Goal: Task Accomplishment & Management: Use online tool/utility

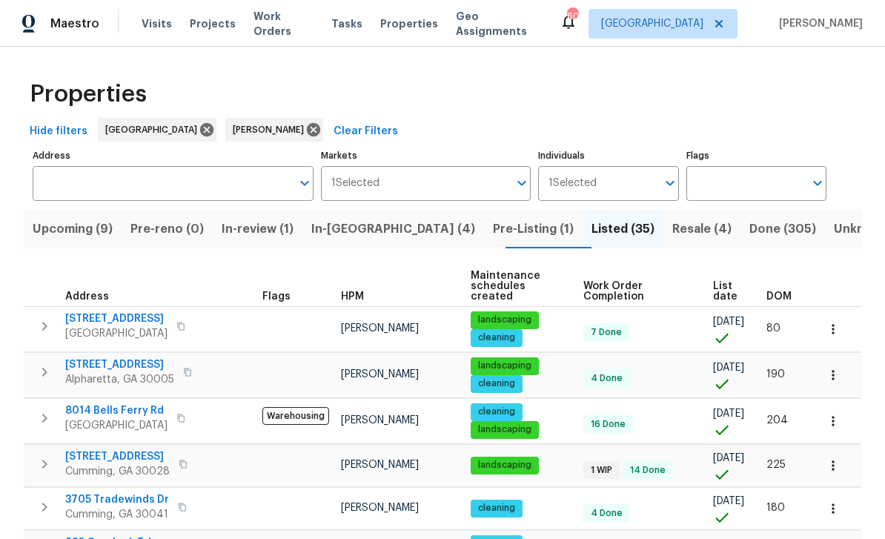
click at [358, 223] on span "In-reno (4)" at bounding box center [393, 229] width 164 height 21
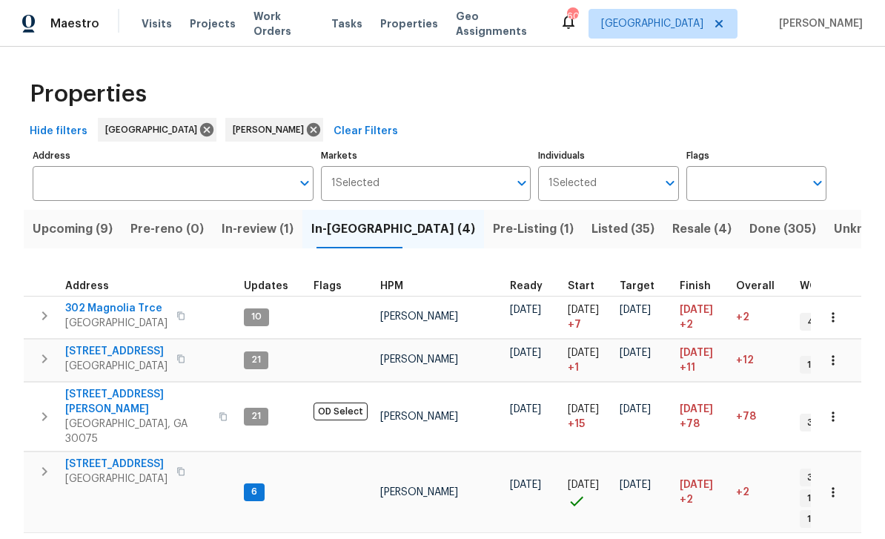
scroll to position [12, 0]
click at [100, 457] on span "144 Oak Haven Dr" at bounding box center [116, 464] width 102 height 15
click at [96, 353] on span "202 Hickory Nut Ln" at bounding box center [116, 351] width 102 height 15
click at [259, 236] on span "In-review (1)" at bounding box center [258, 229] width 72 height 21
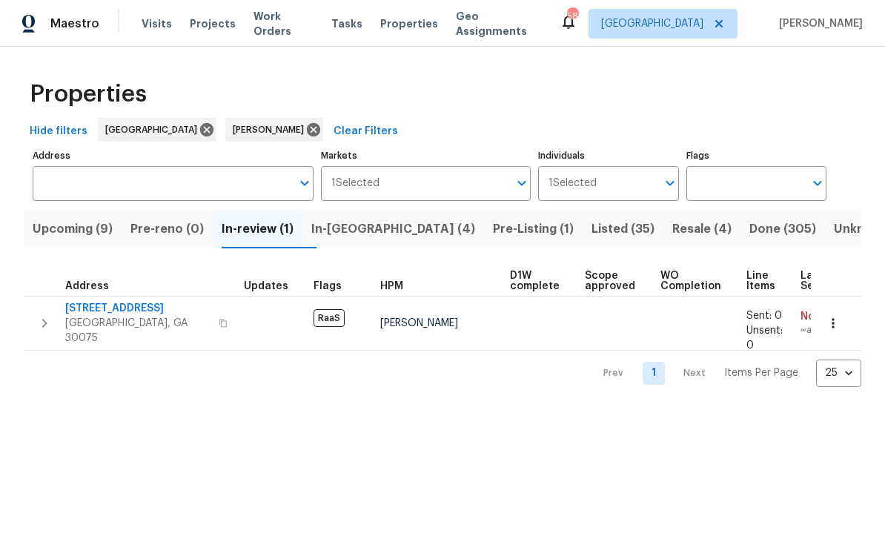
click at [74, 228] on span "Upcoming (9)" at bounding box center [73, 229] width 80 height 21
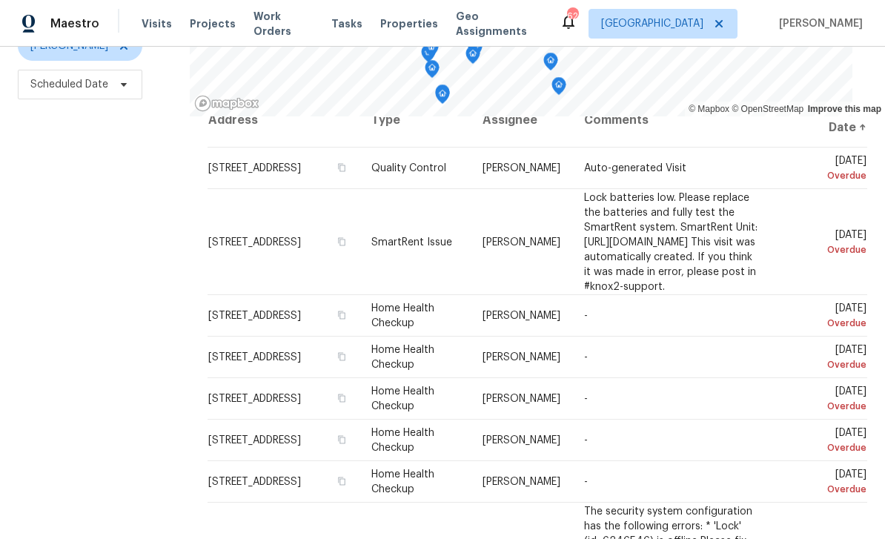
scroll to position [196, 0]
click at [0, 0] on icon at bounding box center [0, 0] width 0 height 0
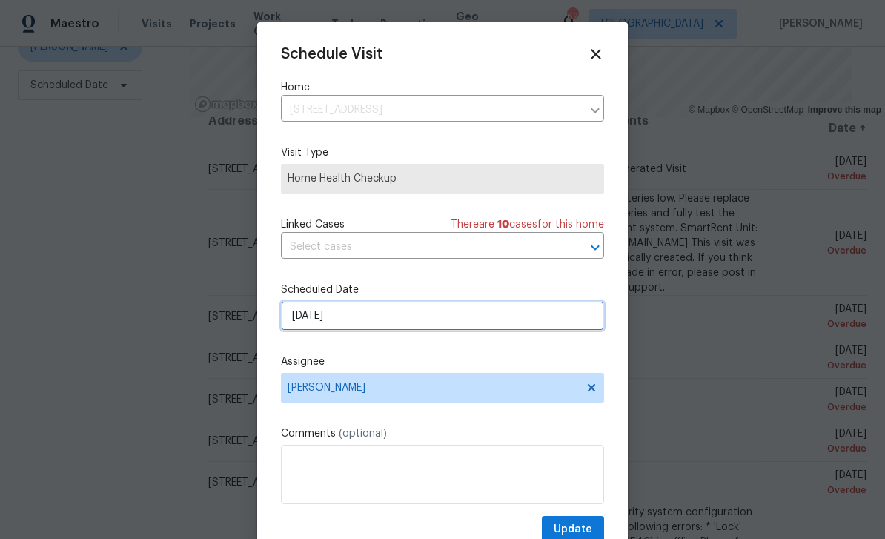
click at [544, 318] on input "9/17/2025" at bounding box center [442, 316] width 323 height 30
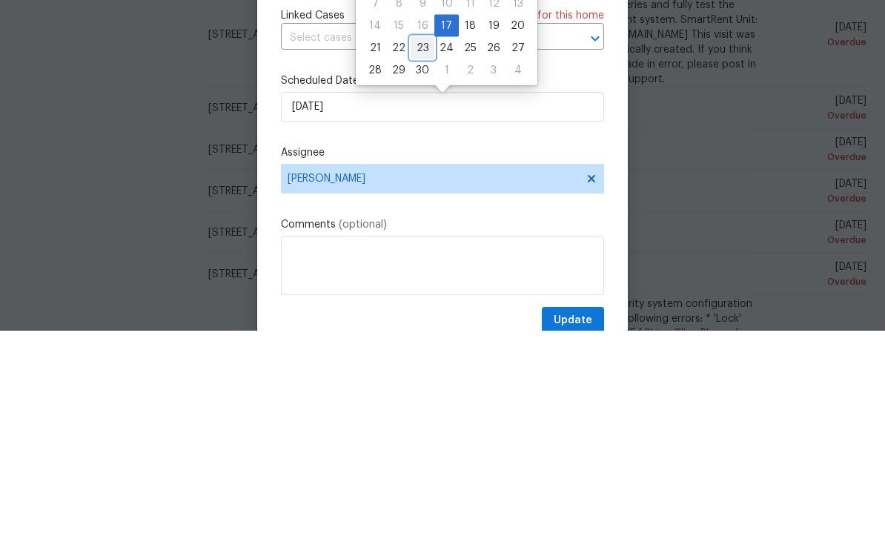
click at [423, 246] on div "23" at bounding box center [423, 256] width 24 height 21
type input "9/23/2025"
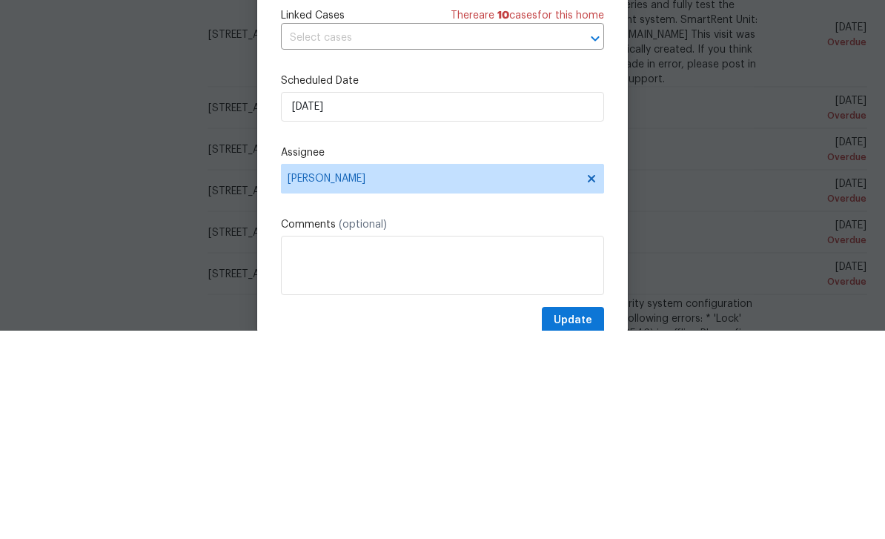
scroll to position [47, 0]
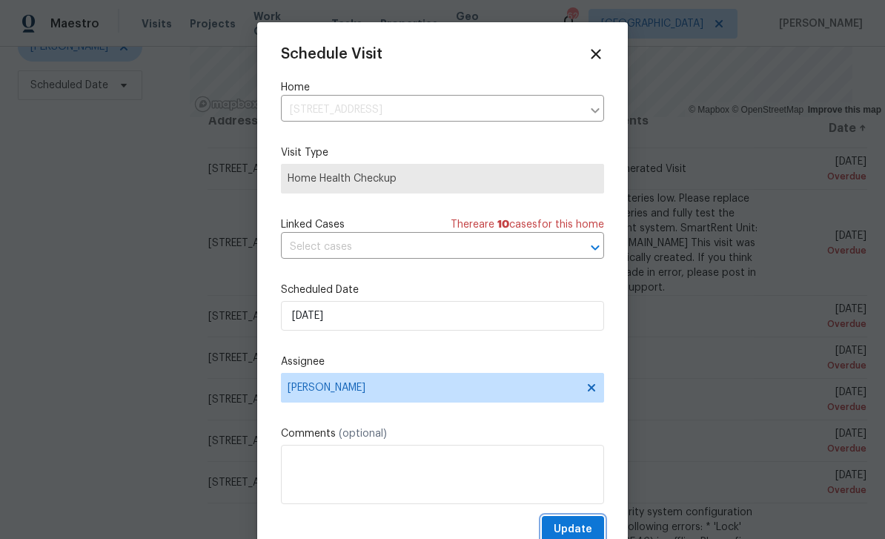
click at [589, 523] on button "Update" at bounding box center [573, 529] width 62 height 27
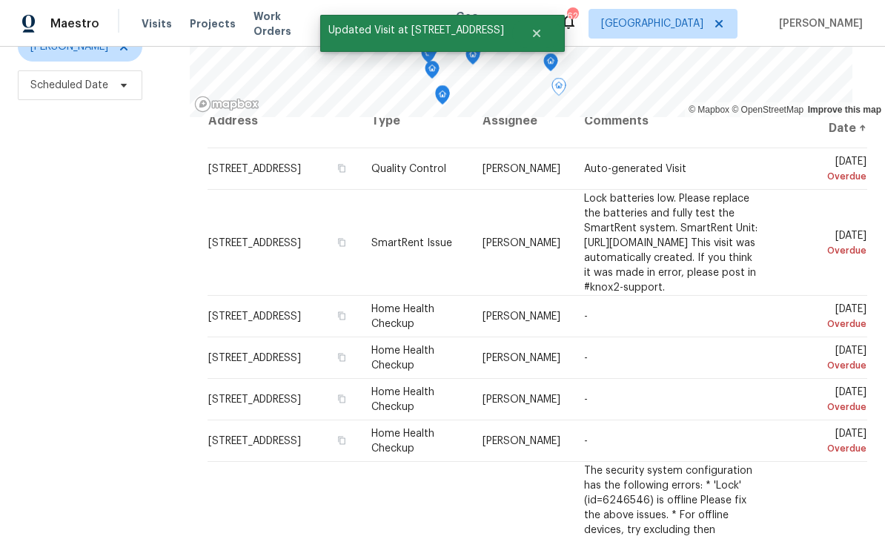
click at [0, 0] on icon at bounding box center [0, 0] width 0 height 0
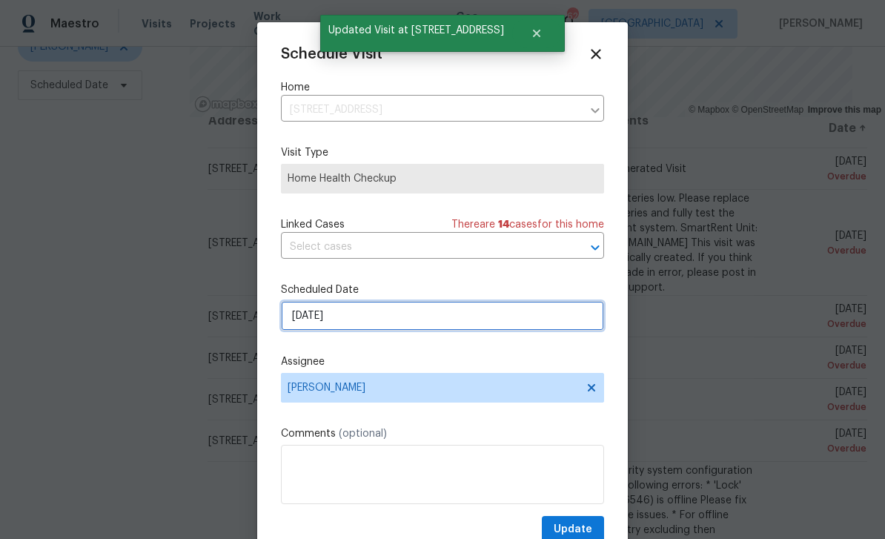
click at [537, 319] on input "9/17/2025" at bounding box center [442, 316] width 323 height 30
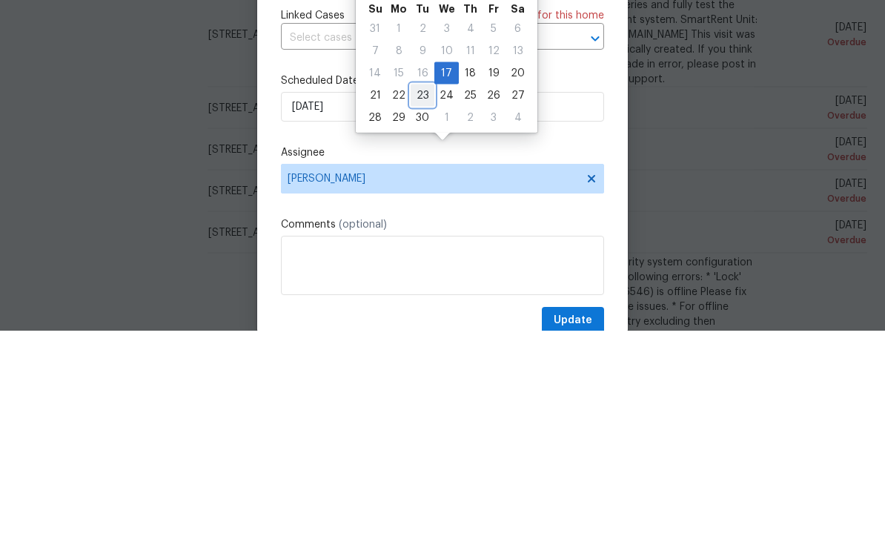
click at [421, 294] on div "23" at bounding box center [423, 304] width 24 height 21
type input "9/23/2025"
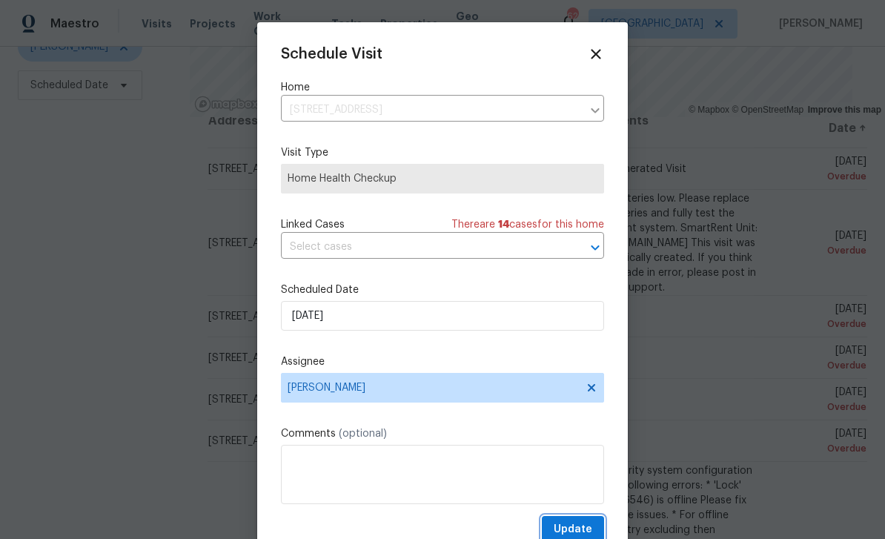
click at [590, 525] on span "Update" at bounding box center [573, 529] width 39 height 19
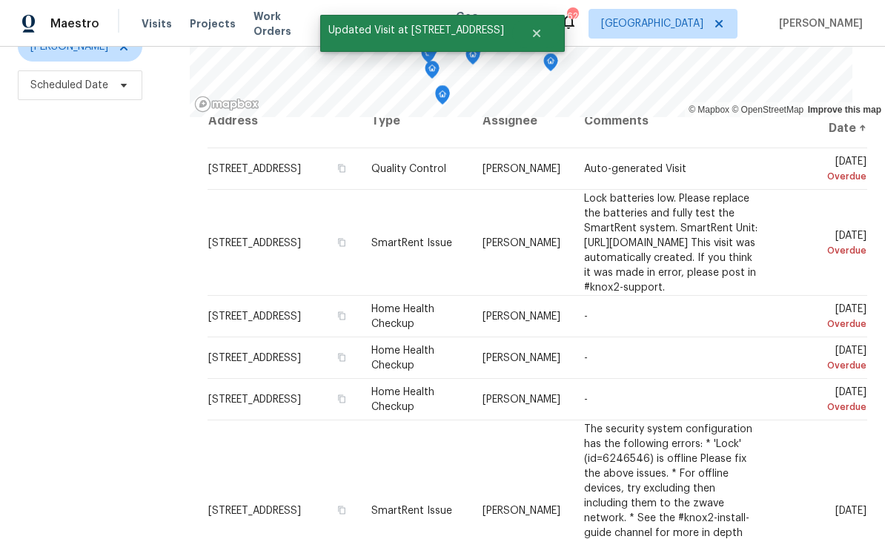
click at [0, 0] on icon at bounding box center [0, 0] width 0 height 0
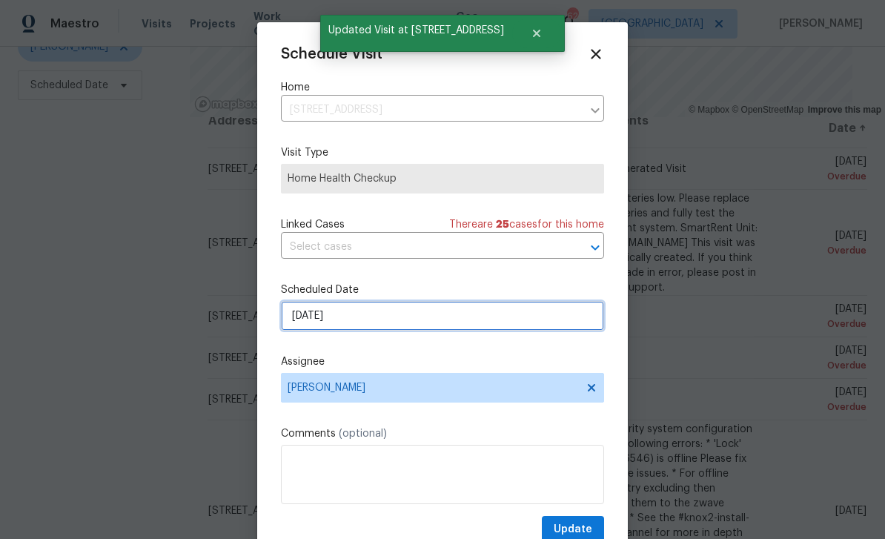
click at [557, 324] on input "9/17/2025" at bounding box center [442, 316] width 323 height 30
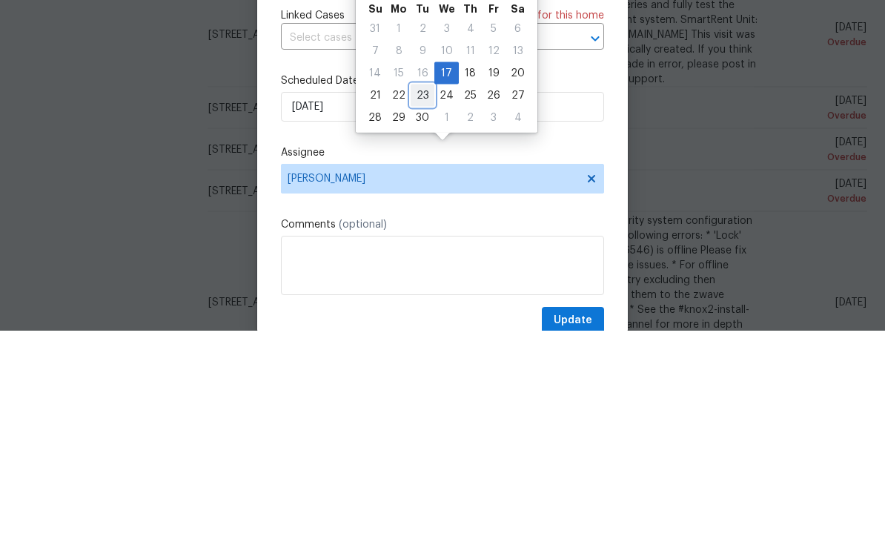
click at [421, 294] on div "23" at bounding box center [423, 304] width 24 height 21
type input "9/23/2025"
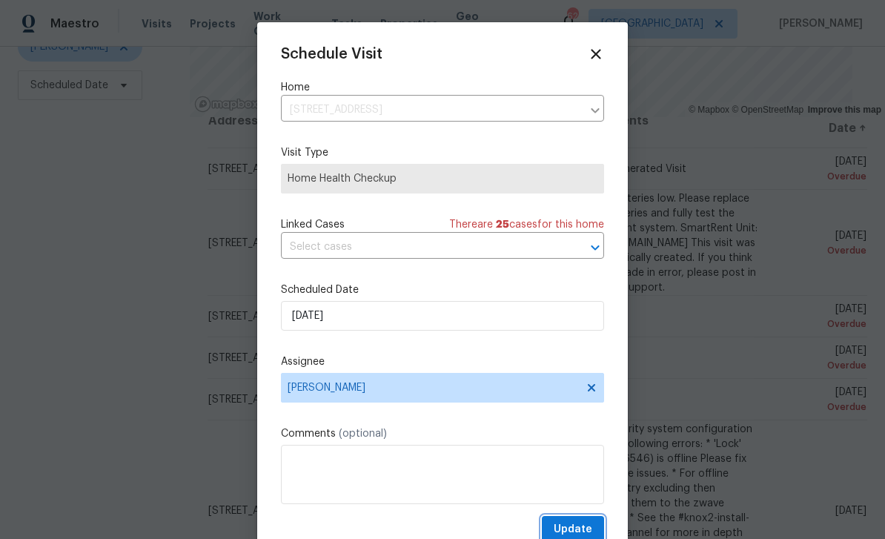
click at [586, 525] on span "Update" at bounding box center [573, 529] width 39 height 19
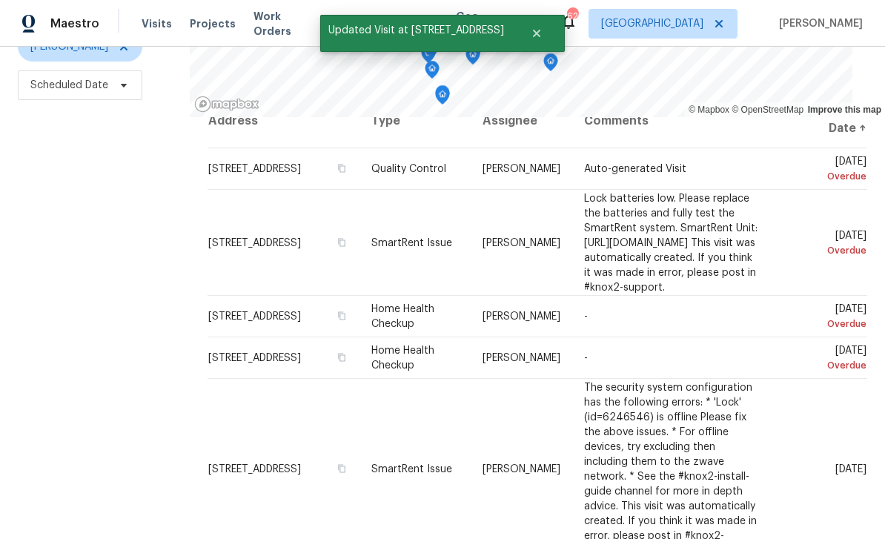
click at [0, 0] on icon at bounding box center [0, 0] width 0 height 0
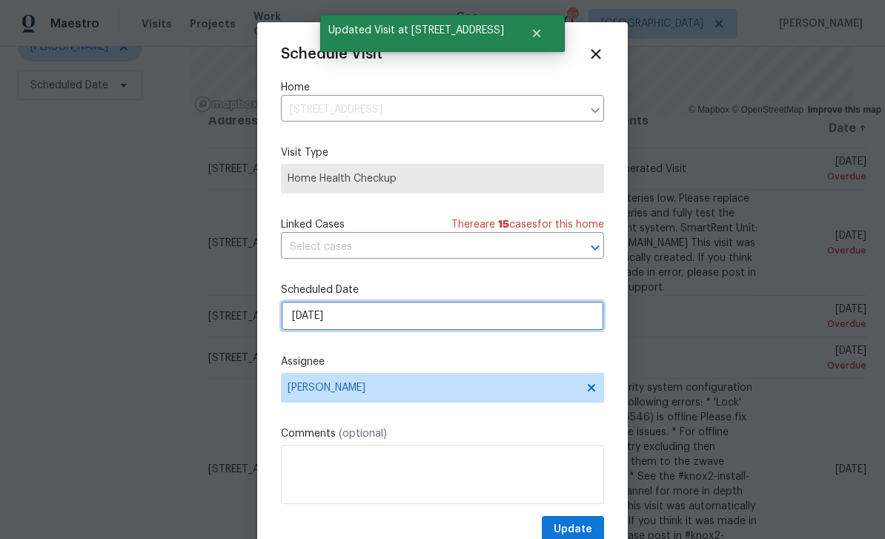
click at [543, 318] on input "[DATE]" at bounding box center [442, 316] width 323 height 30
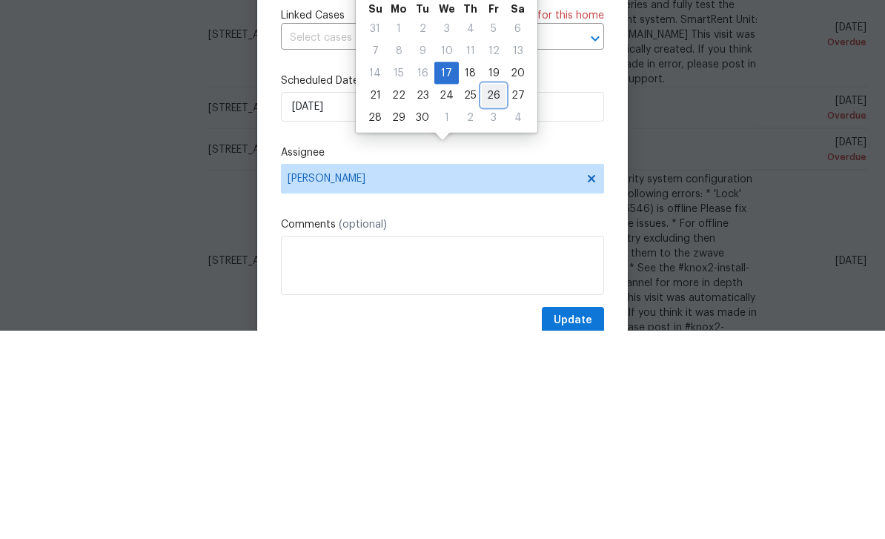
click at [487, 294] on div "26" at bounding box center [494, 304] width 24 height 21
type input "9/26/2025"
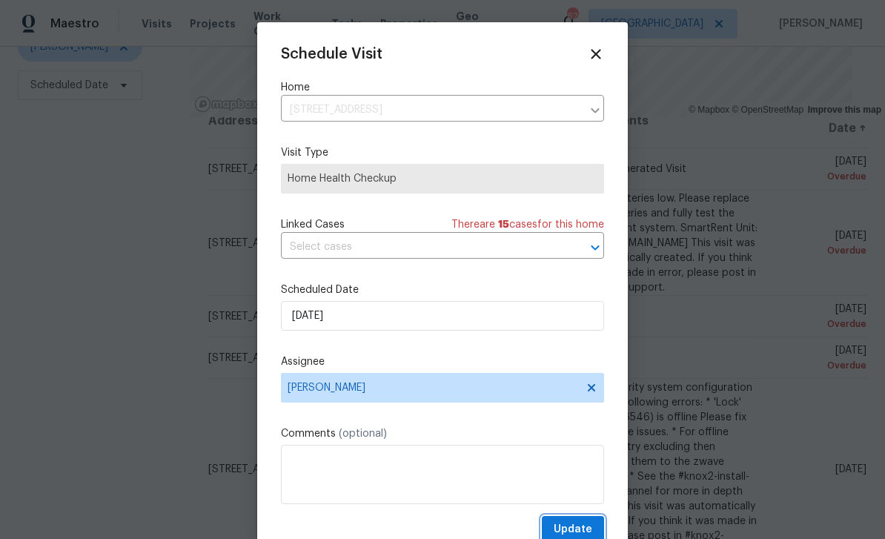
click at [583, 526] on span "Update" at bounding box center [573, 529] width 39 height 19
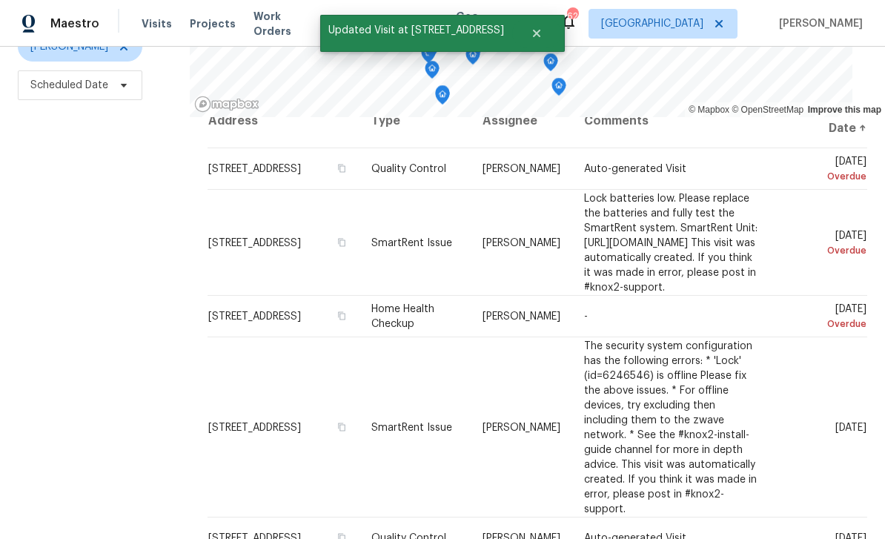
click at [0, 0] on icon at bounding box center [0, 0] width 0 height 0
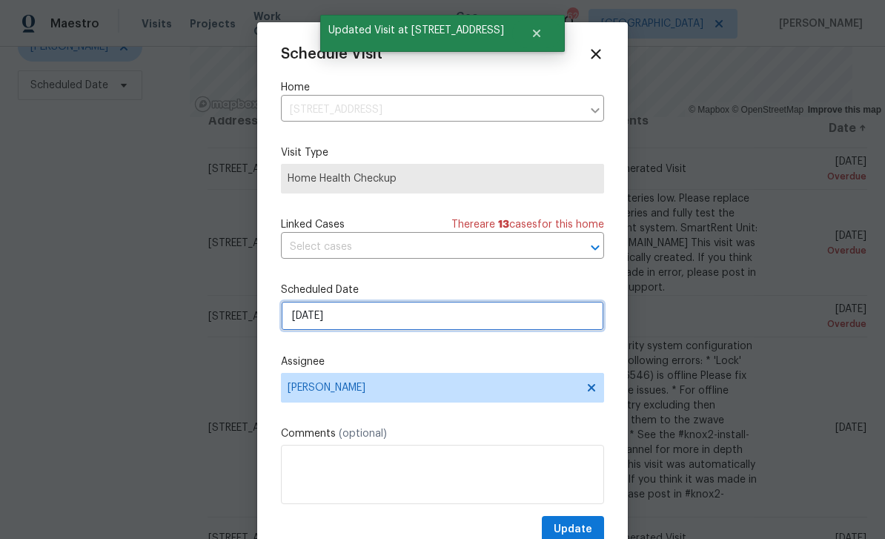
click at [544, 315] on input "[DATE]" at bounding box center [442, 316] width 323 height 30
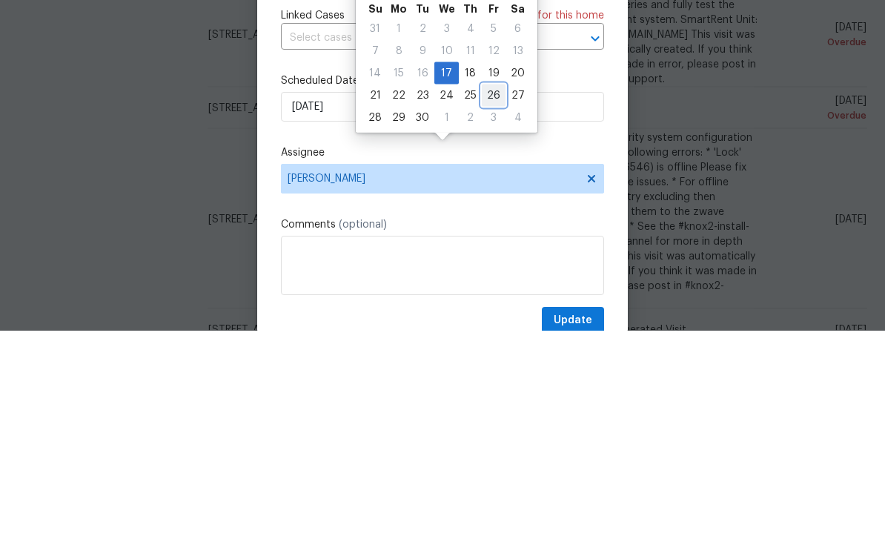
click at [483, 294] on div "26" at bounding box center [494, 304] width 24 height 21
type input "9/26/2025"
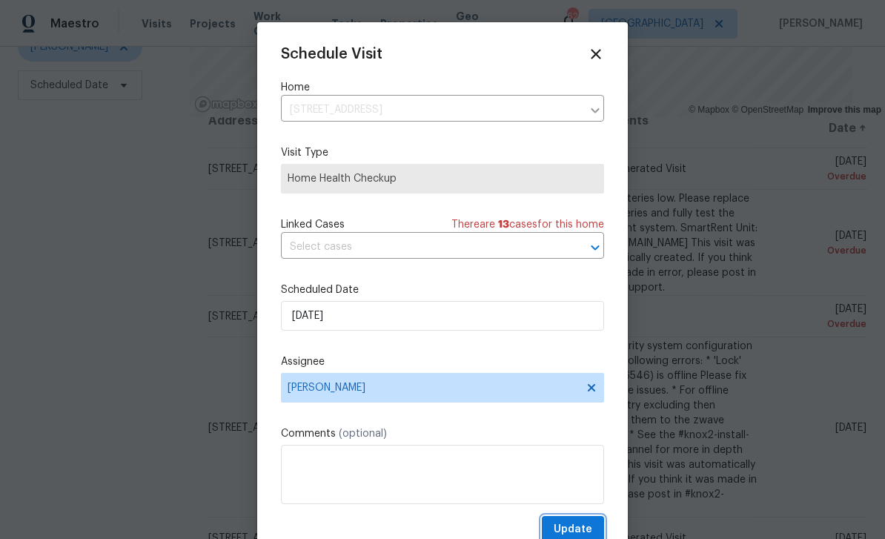
click at [583, 524] on span "Update" at bounding box center [573, 529] width 39 height 19
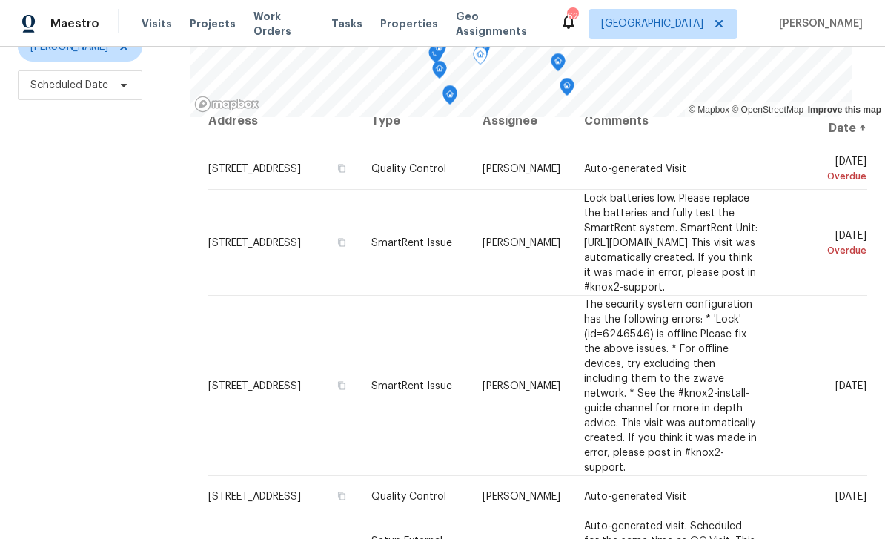
click at [0, 0] on icon at bounding box center [0, 0] width 0 height 0
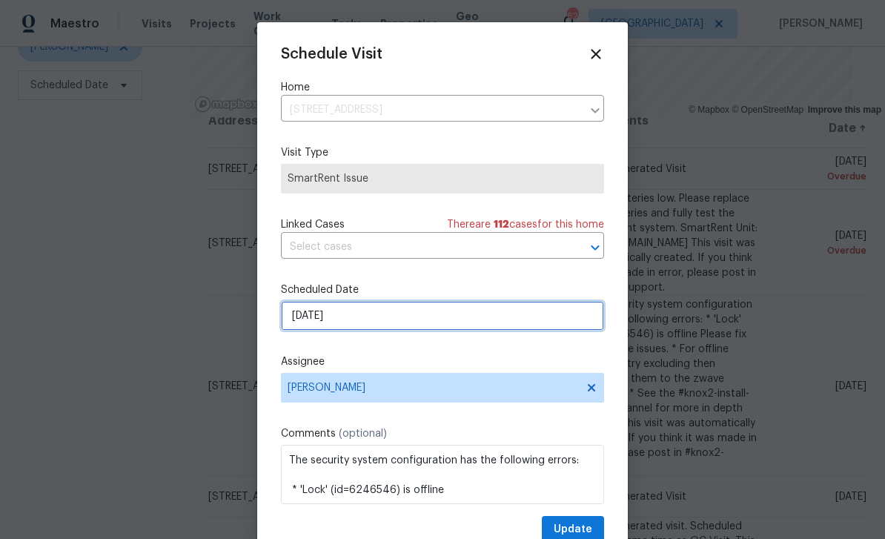
click at [555, 321] on input "9/18/2025" at bounding box center [442, 316] width 323 height 30
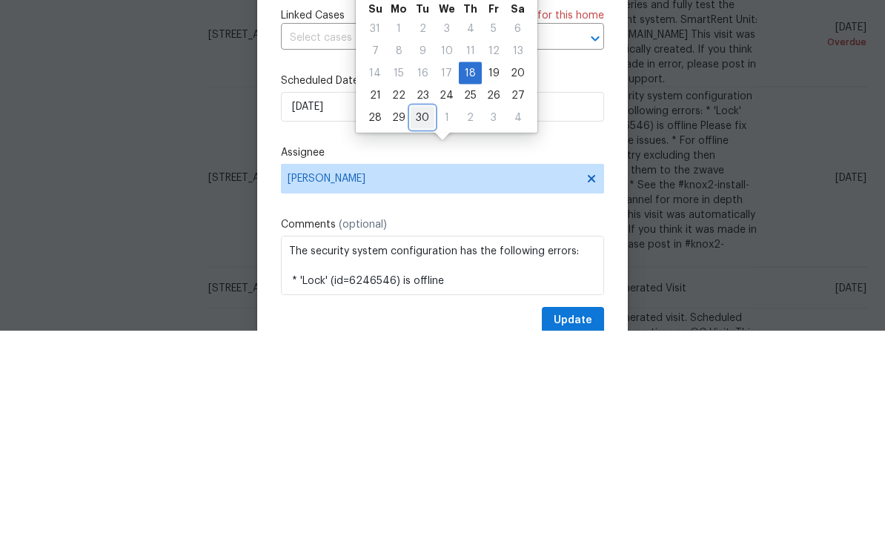
click at [424, 316] on div "30" at bounding box center [423, 326] width 24 height 21
type input "9/30/2025"
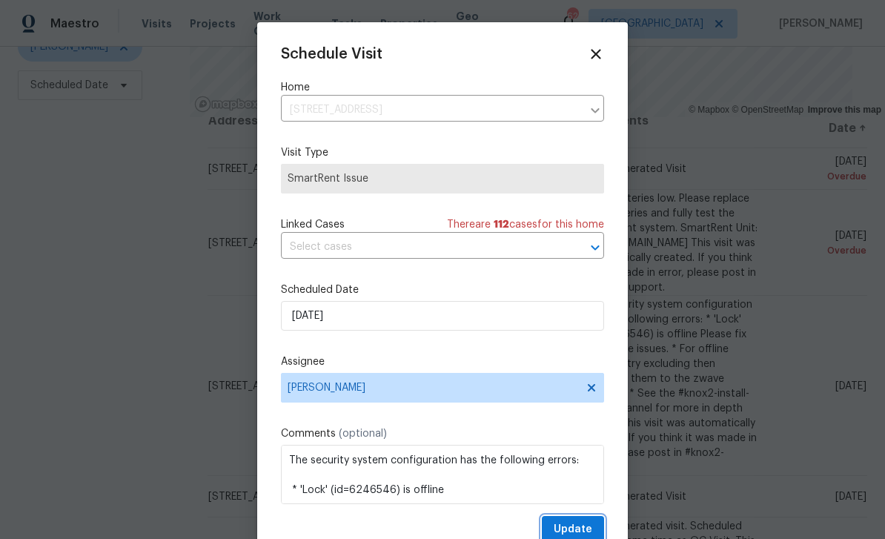
click at [584, 525] on span "Update" at bounding box center [573, 529] width 39 height 19
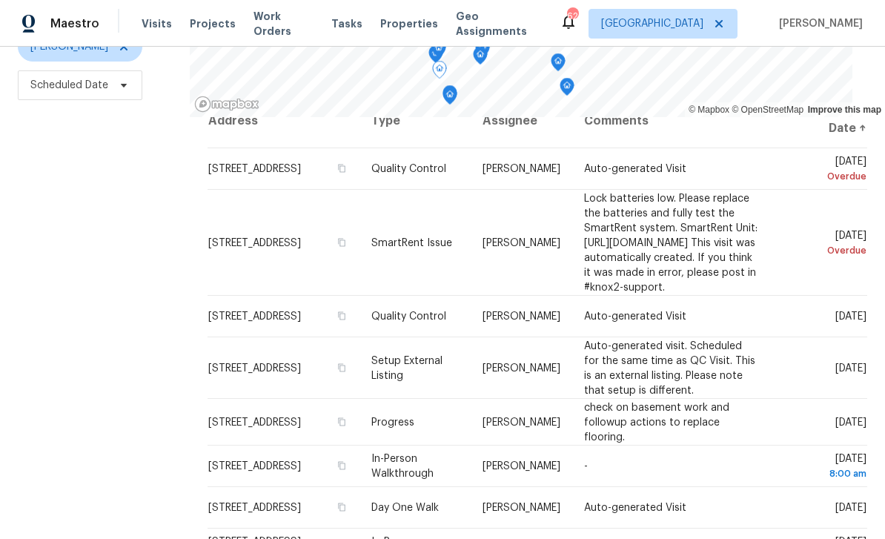
click at [0, 0] on icon at bounding box center [0, 0] width 0 height 0
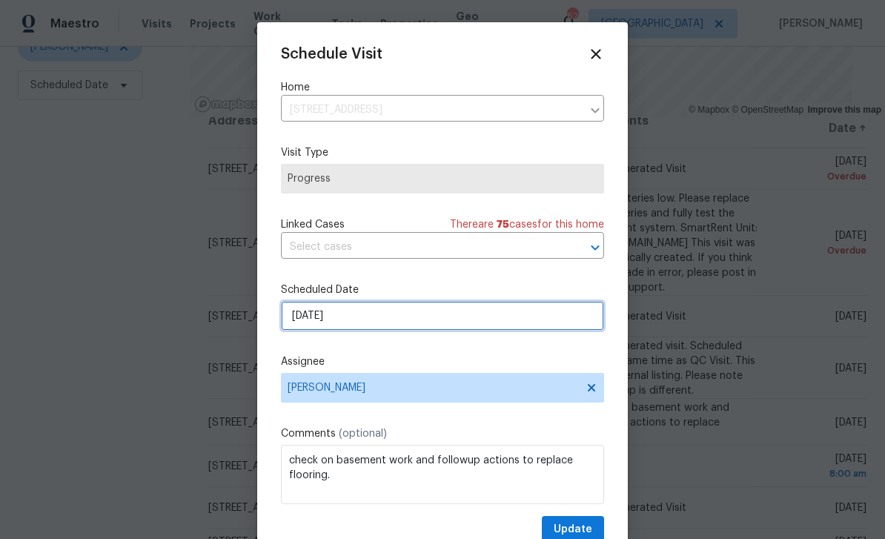
click at [549, 322] on input "9/18/2025" at bounding box center [442, 316] width 323 height 30
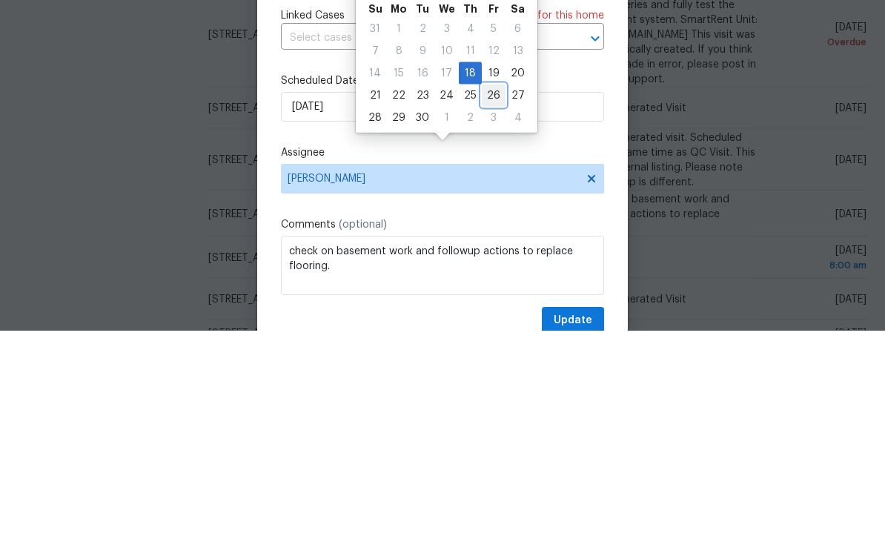
click at [485, 294] on div "26" at bounding box center [494, 304] width 24 height 21
type input "9/26/2025"
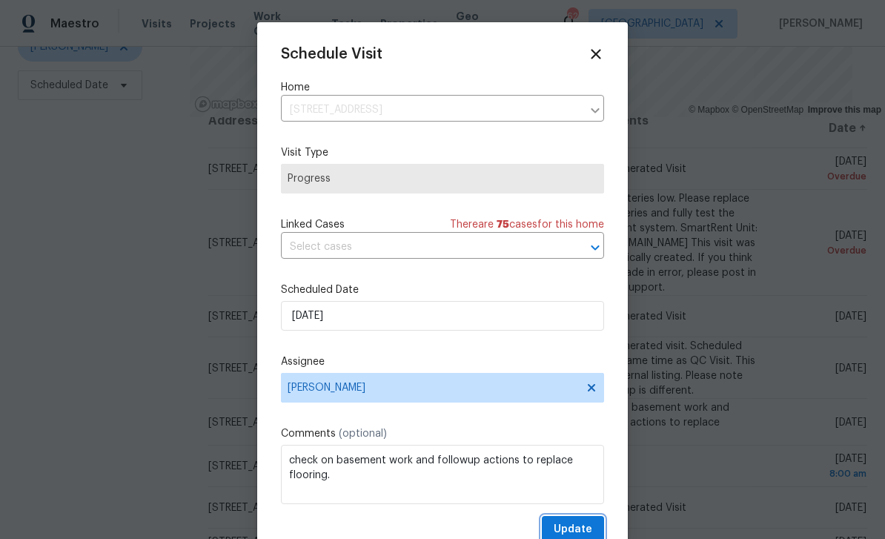
click at [589, 527] on span "Update" at bounding box center [573, 529] width 39 height 19
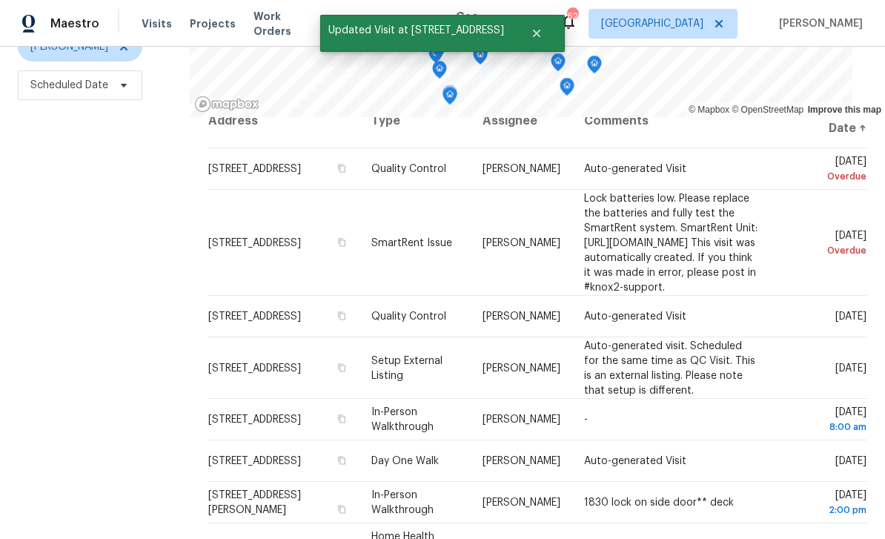
click at [0, 0] on span at bounding box center [0, 0] width 0 height 0
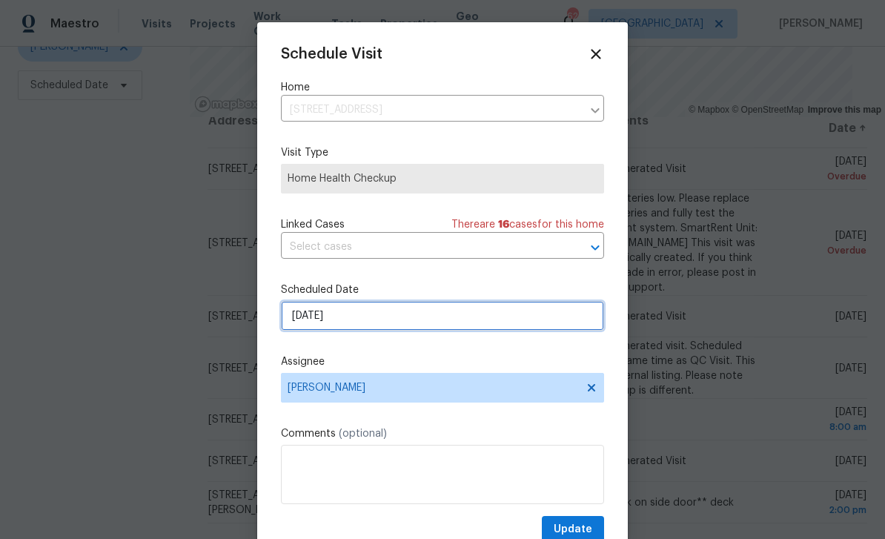
click at [560, 315] on input "9/19/2025" at bounding box center [442, 316] width 323 height 30
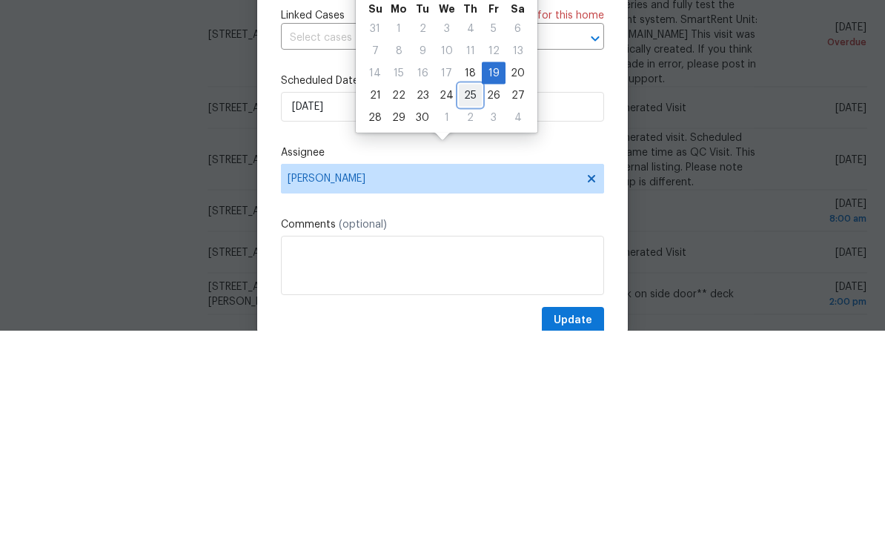
click at [463, 294] on div "25" at bounding box center [470, 304] width 23 height 21
type input "9/25/2025"
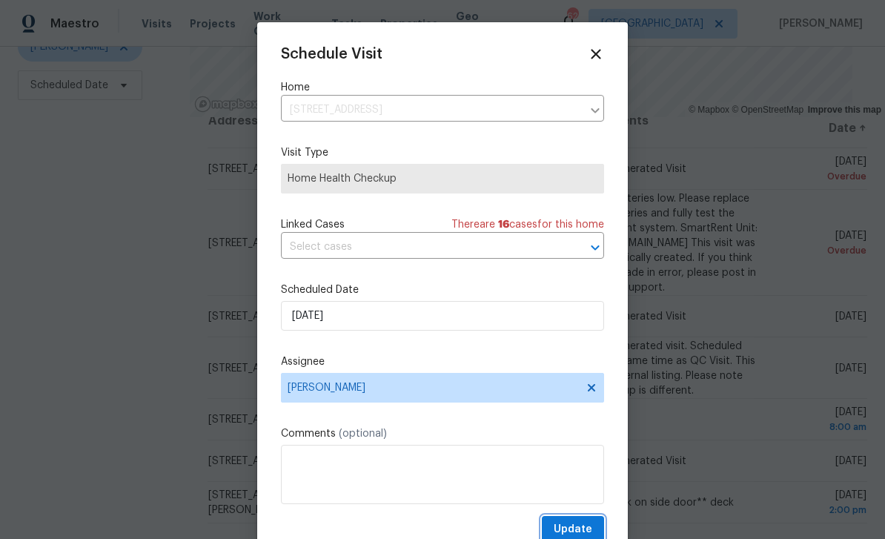
click at [575, 525] on span "Update" at bounding box center [573, 529] width 39 height 19
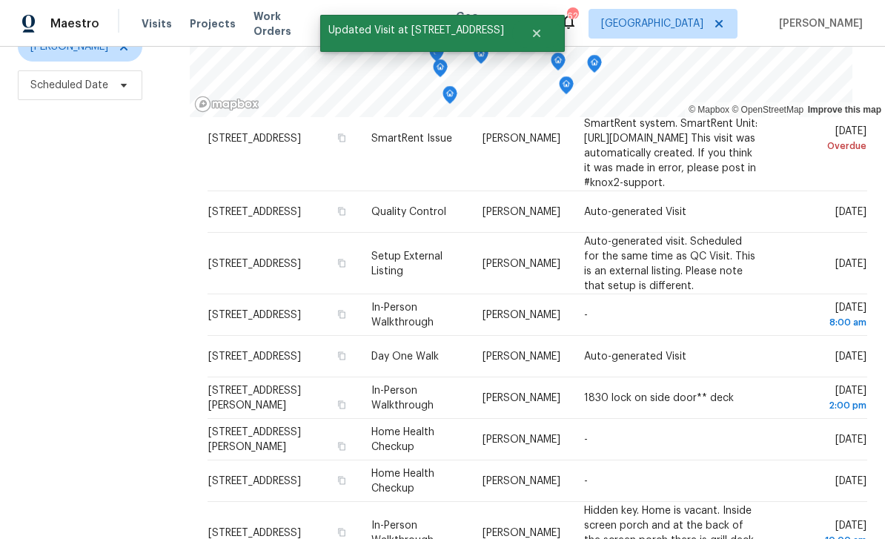
scroll to position [150, 0]
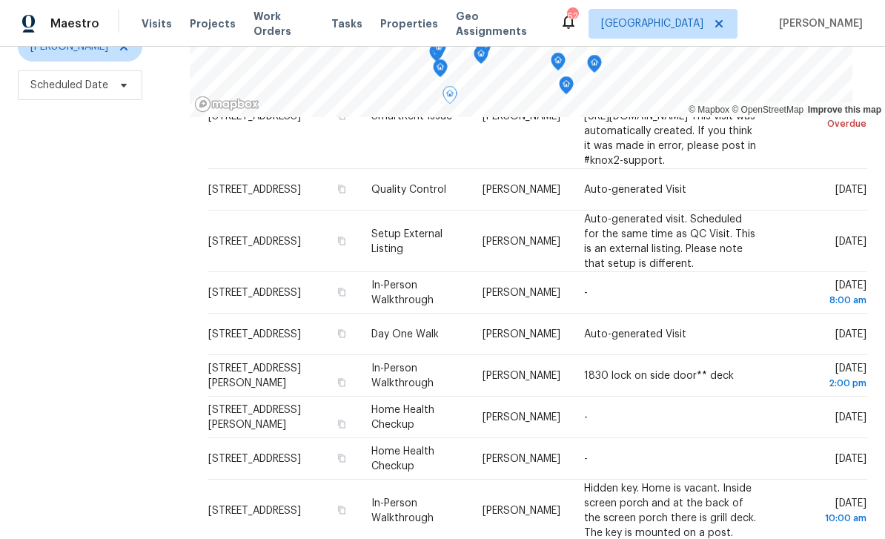
click at [0, 0] on icon at bounding box center [0, 0] width 0 height 0
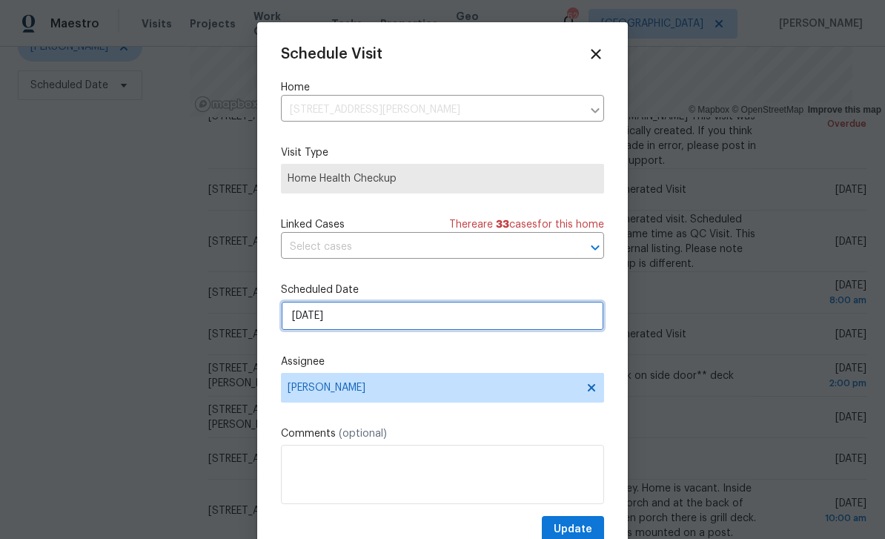
click at [557, 326] on input "9/21/2025" at bounding box center [442, 316] width 323 height 30
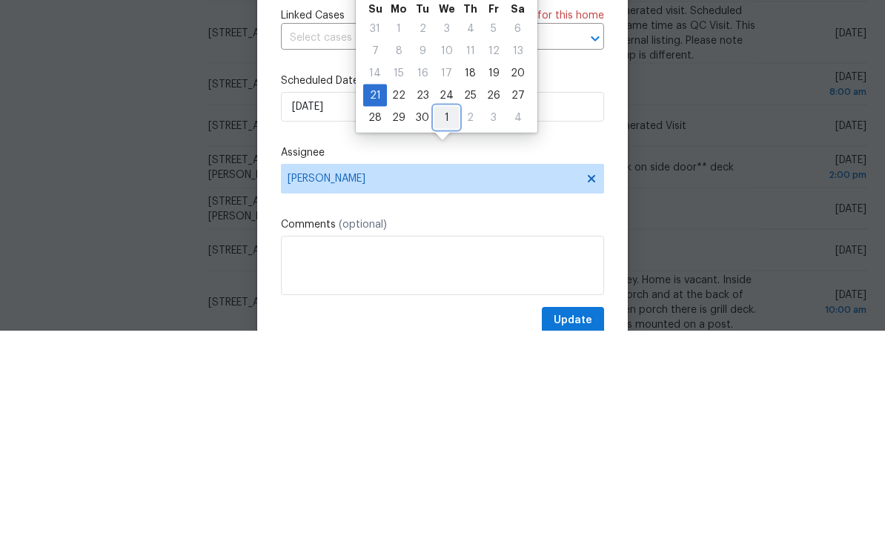
click at [447, 316] on div "1" at bounding box center [446, 326] width 24 height 21
type input "10/1/2025"
select select "9"
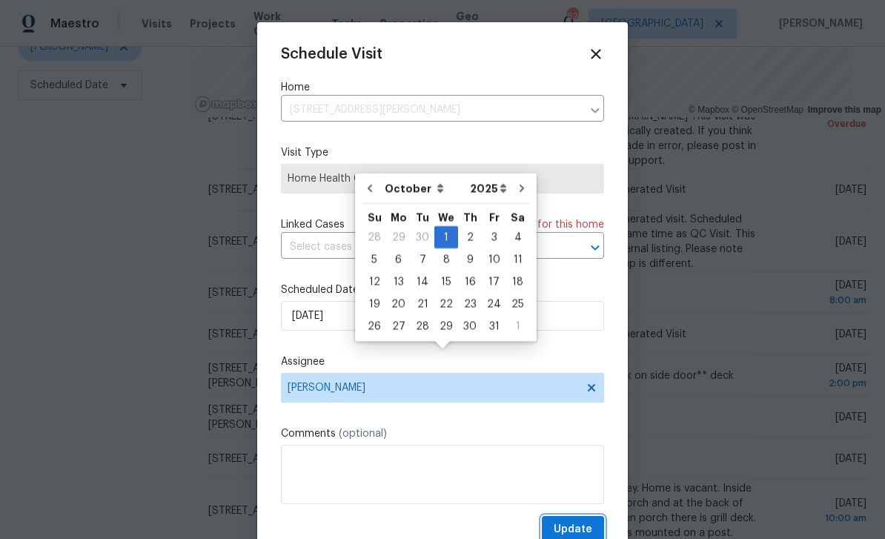
click at [587, 526] on span "Update" at bounding box center [573, 529] width 39 height 19
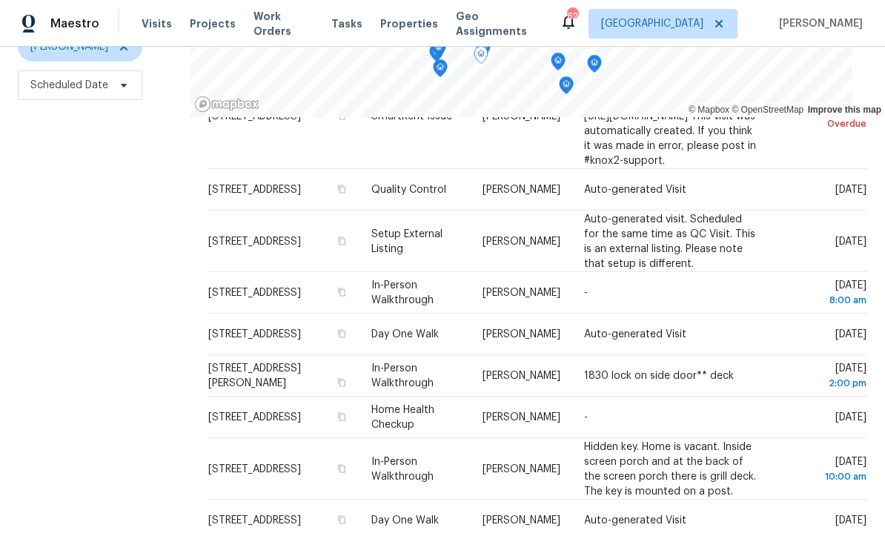
click at [0, 0] on icon at bounding box center [0, 0] width 0 height 0
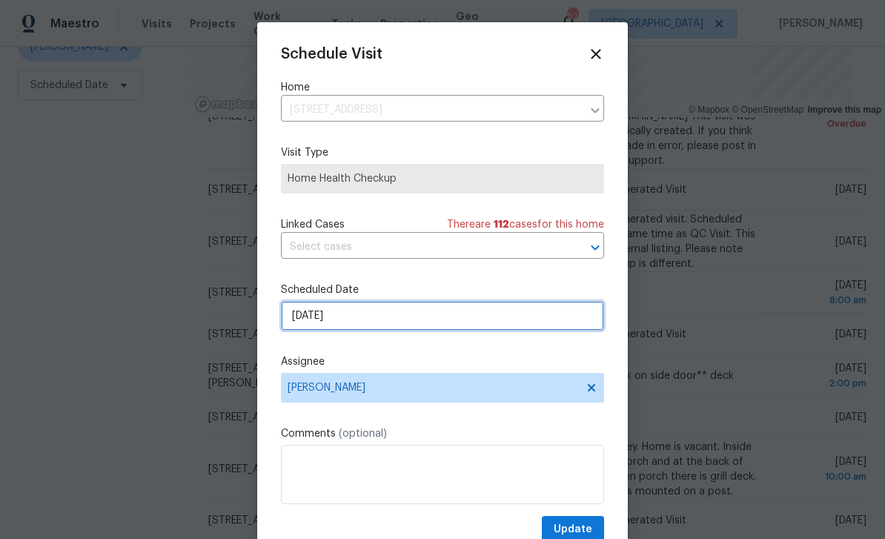
click at [551, 316] on input "9/21/2025" at bounding box center [442, 316] width 323 height 30
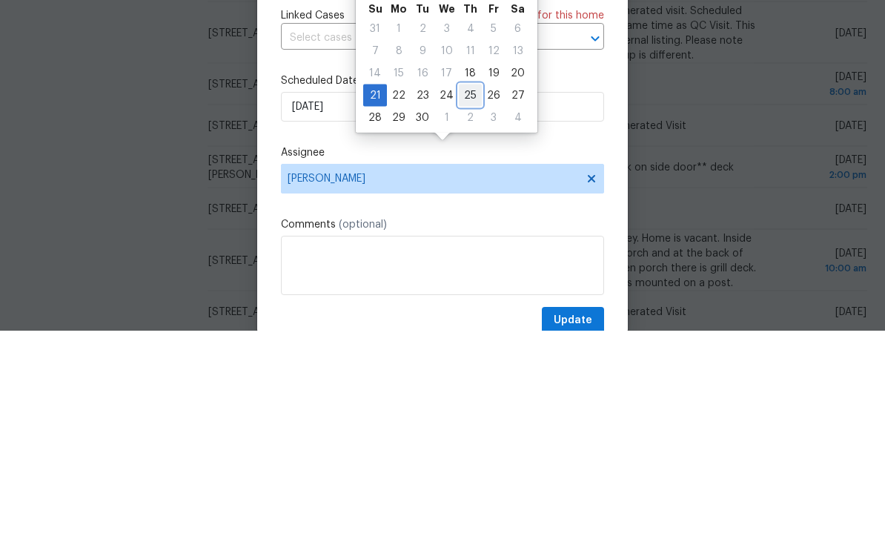
click at [468, 294] on div "25" at bounding box center [470, 304] width 23 height 21
type input "9/25/2025"
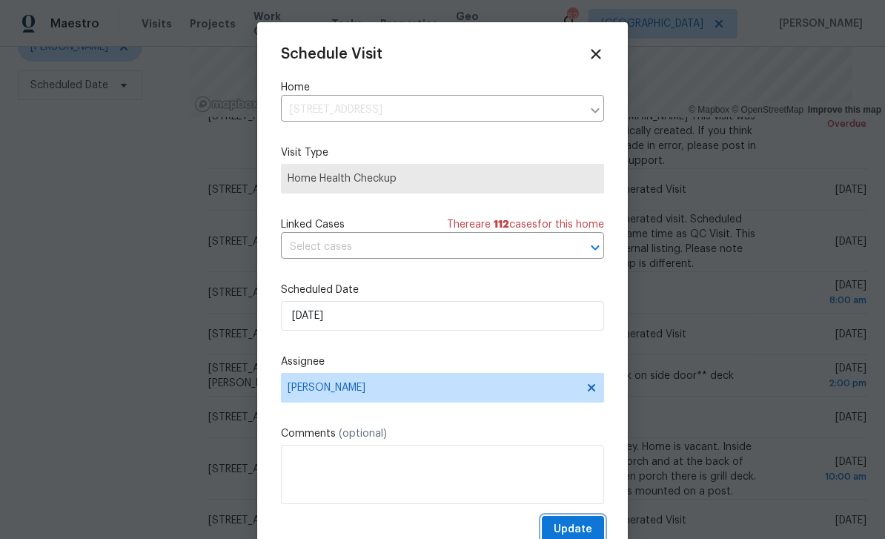
click at [591, 525] on span "Update" at bounding box center [573, 529] width 39 height 19
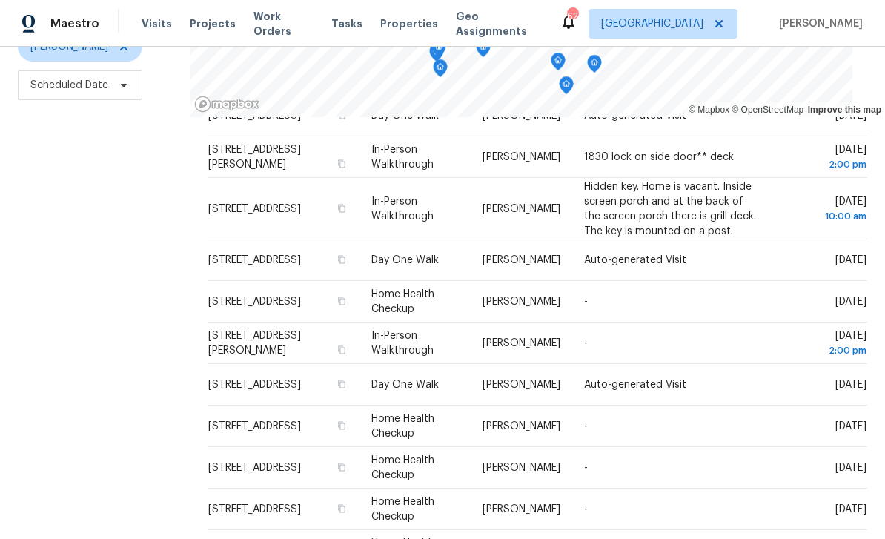
scroll to position [367, 0]
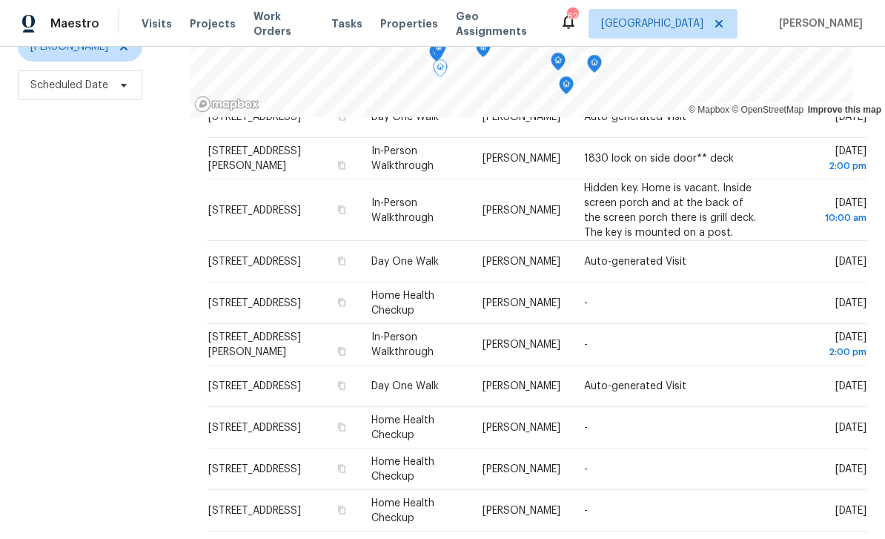
click at [0, 0] on icon at bounding box center [0, 0] width 0 height 0
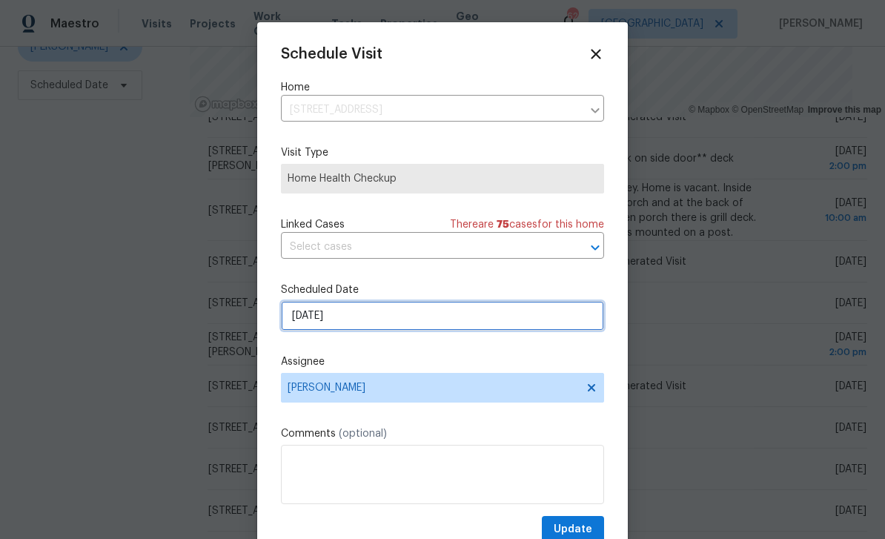
click at [561, 319] on input "9/22/2025" at bounding box center [442, 316] width 323 height 30
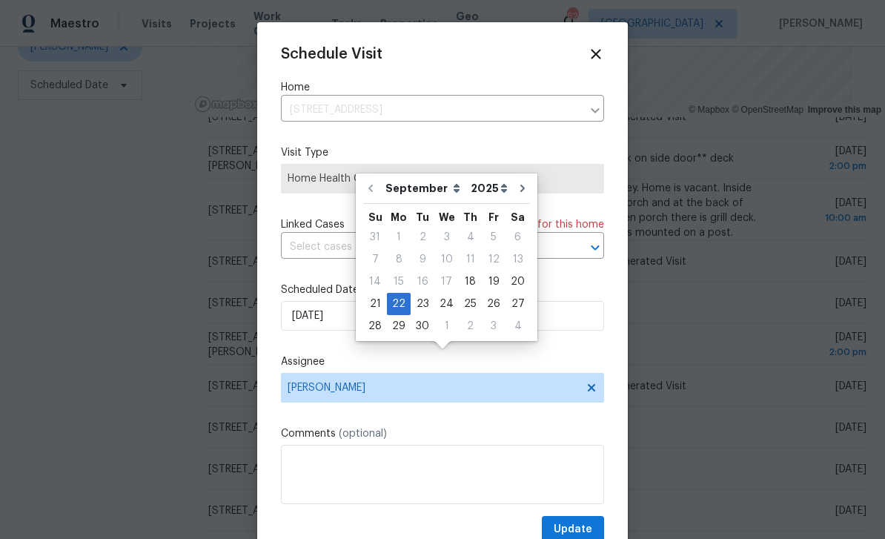
click at [684, 440] on div at bounding box center [442, 269] width 885 height 539
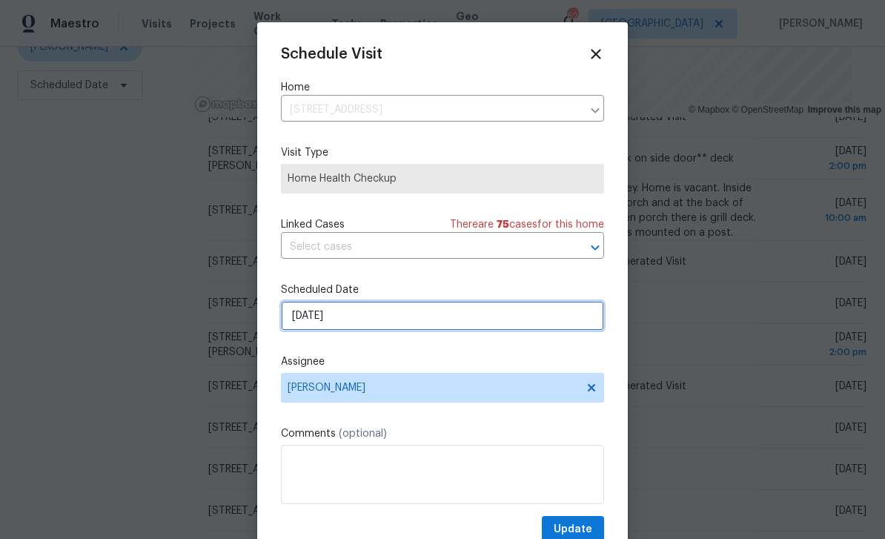
click at [540, 314] on input "9/22/2025" at bounding box center [442, 316] width 323 height 30
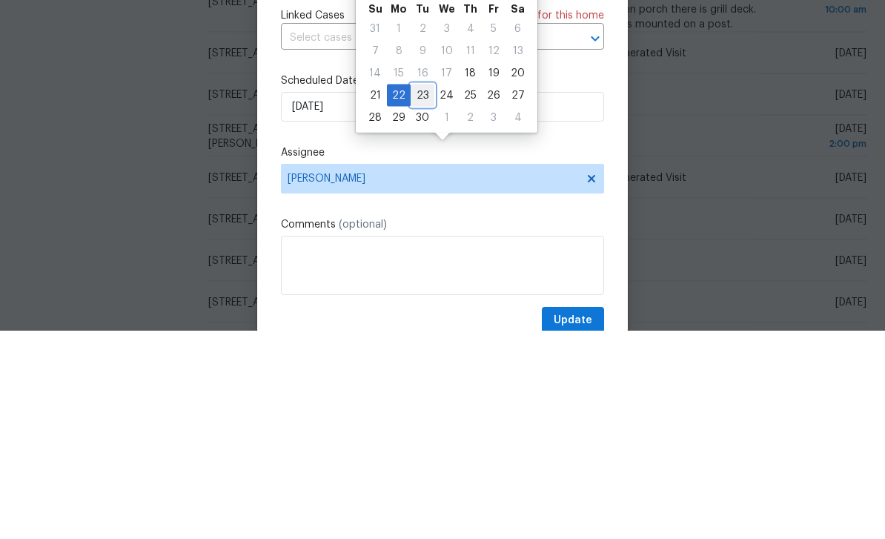
click at [418, 294] on div "23" at bounding box center [423, 304] width 24 height 21
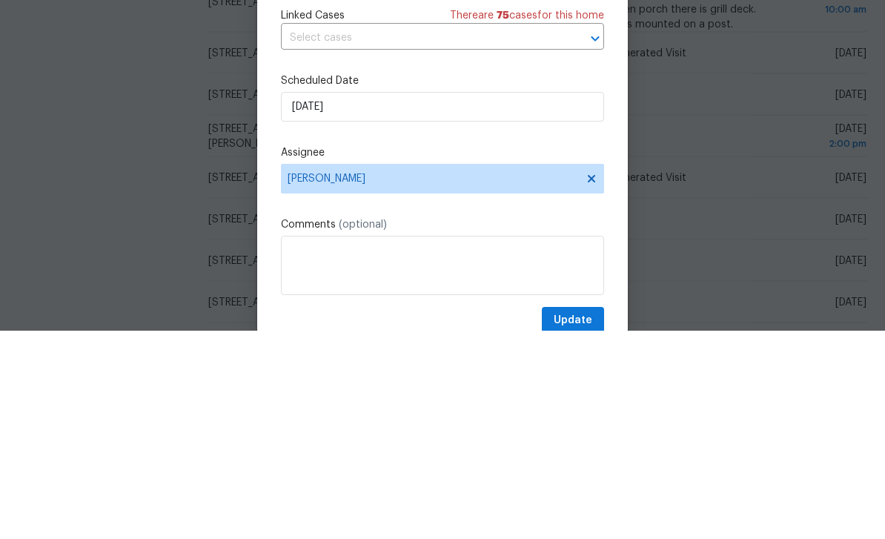
type input "9/23/2025"
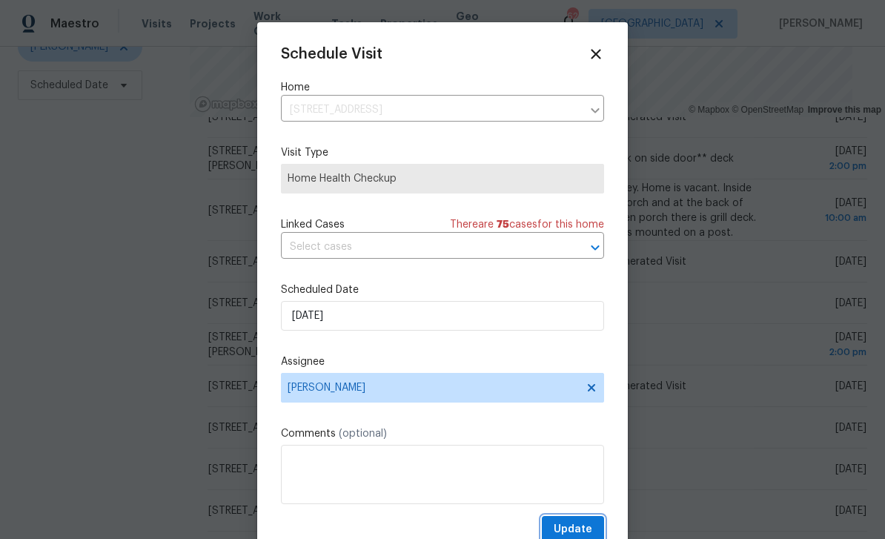
click at [583, 525] on span "Update" at bounding box center [573, 529] width 39 height 19
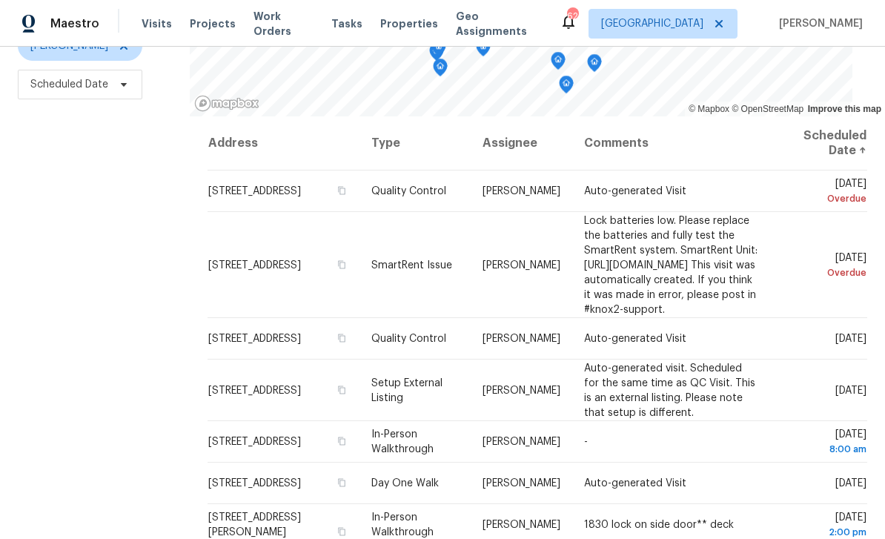
scroll to position [196, 0]
click at [0, 0] on icon at bounding box center [0, 0] width 0 height 0
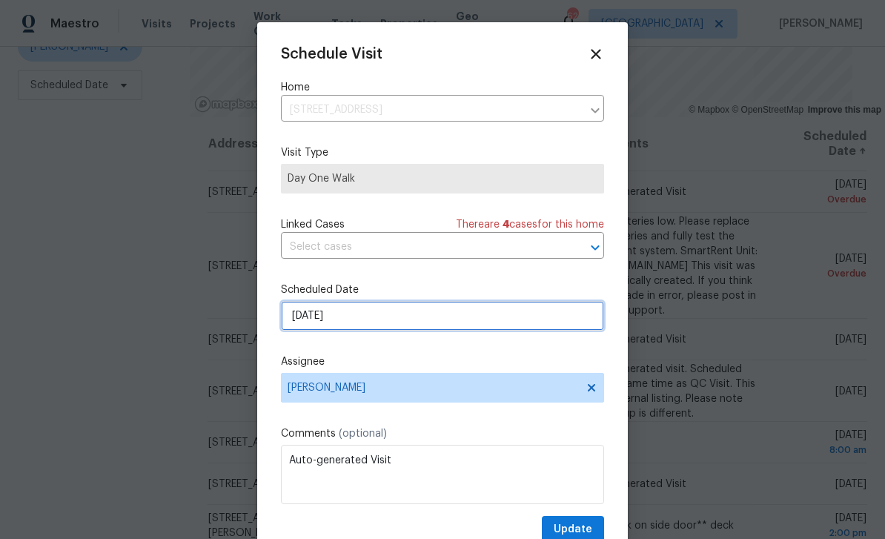
click at [541, 314] on input "9/19/2025" at bounding box center [442, 316] width 323 height 30
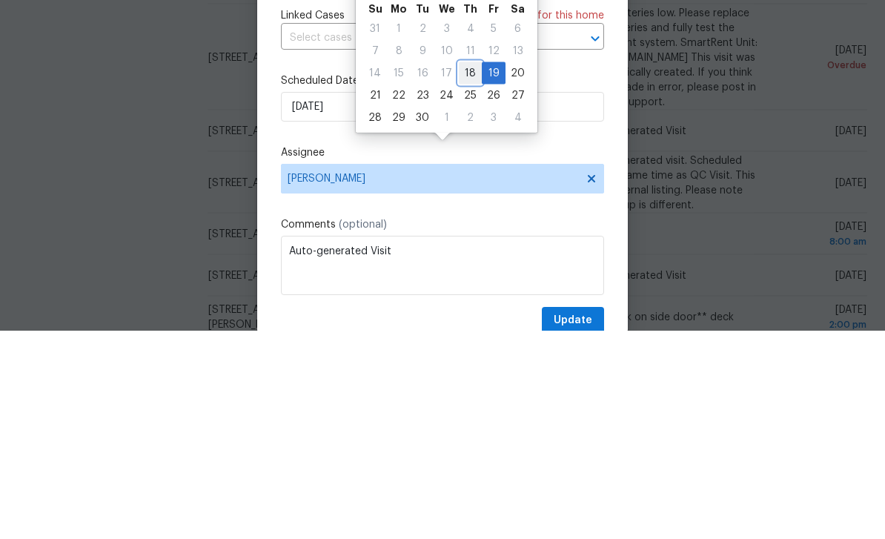
click at [462, 271] on div "18" at bounding box center [470, 281] width 23 height 21
type input "9/18/2025"
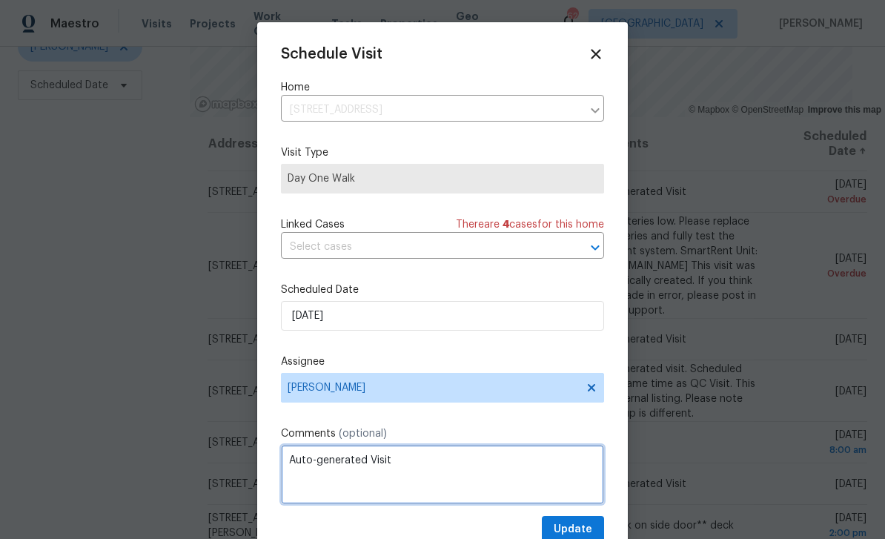
click at [550, 464] on textarea "Auto-generated Visit" at bounding box center [442, 474] width 323 height 59
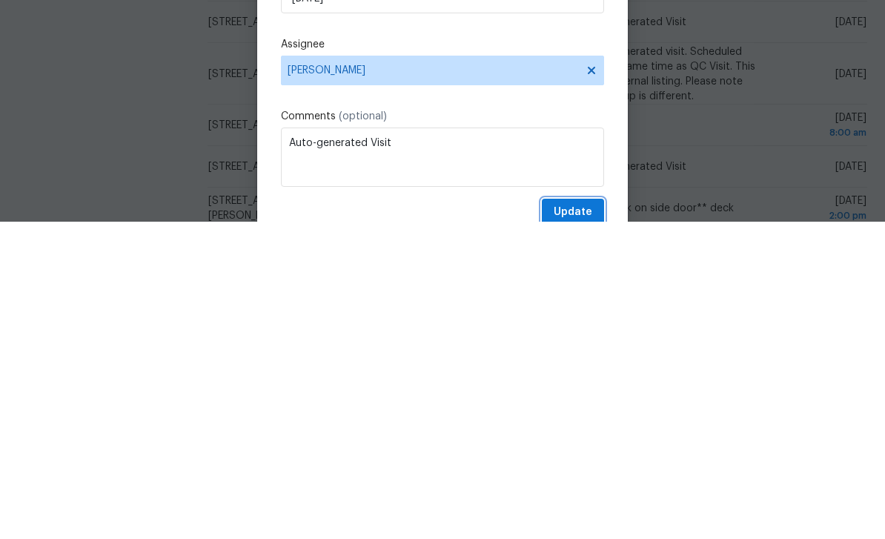
click at [583, 520] on span "Update" at bounding box center [573, 529] width 39 height 19
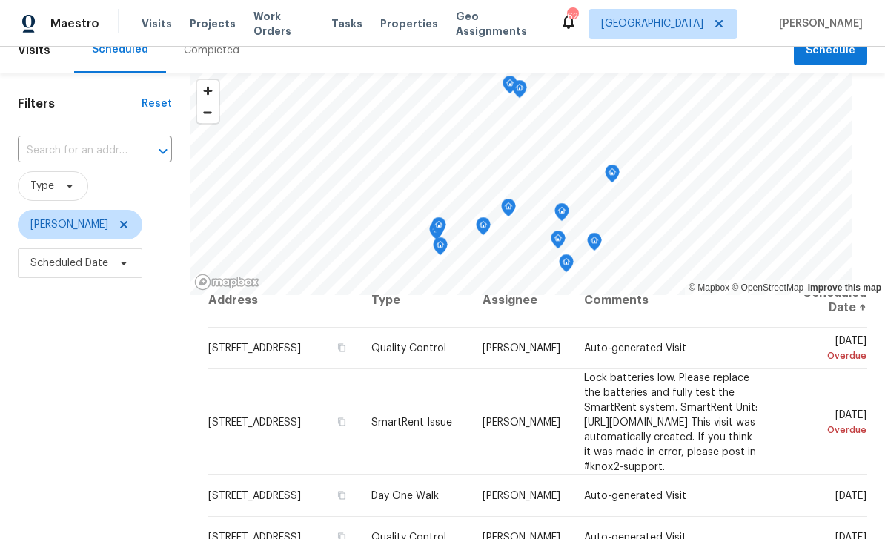
scroll to position [21, 0]
click at [0, 0] on icon at bounding box center [0, 0] width 0 height 0
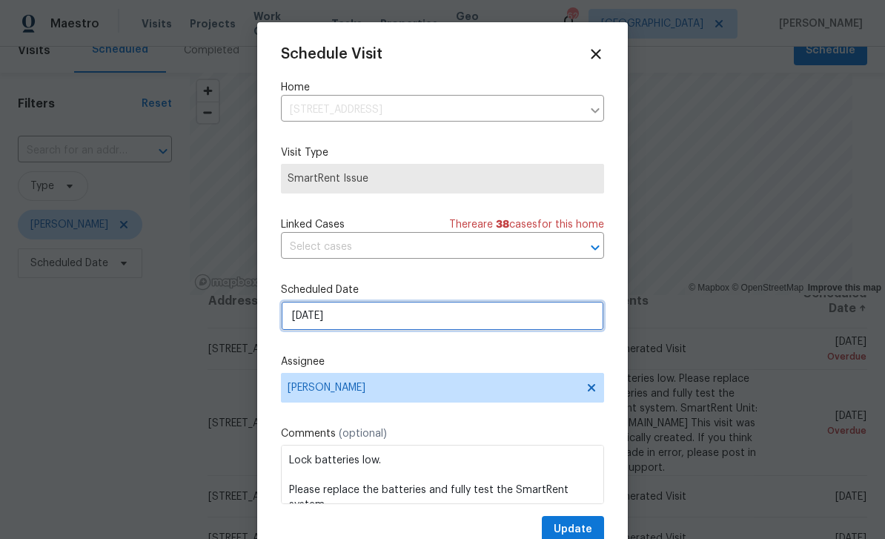
click at [555, 320] on input "9/17/2025" at bounding box center [442, 316] width 323 height 30
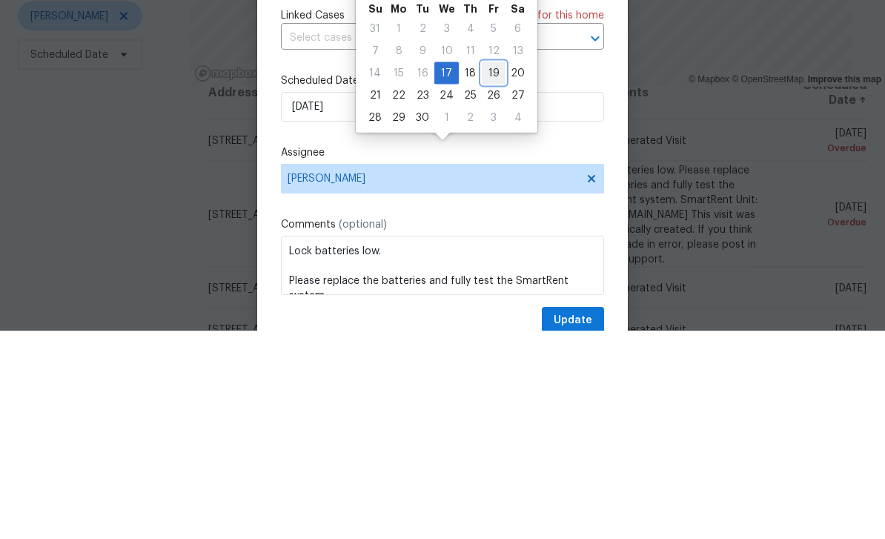
click at [490, 271] on div "19" at bounding box center [494, 281] width 24 height 21
type input "9/19/2025"
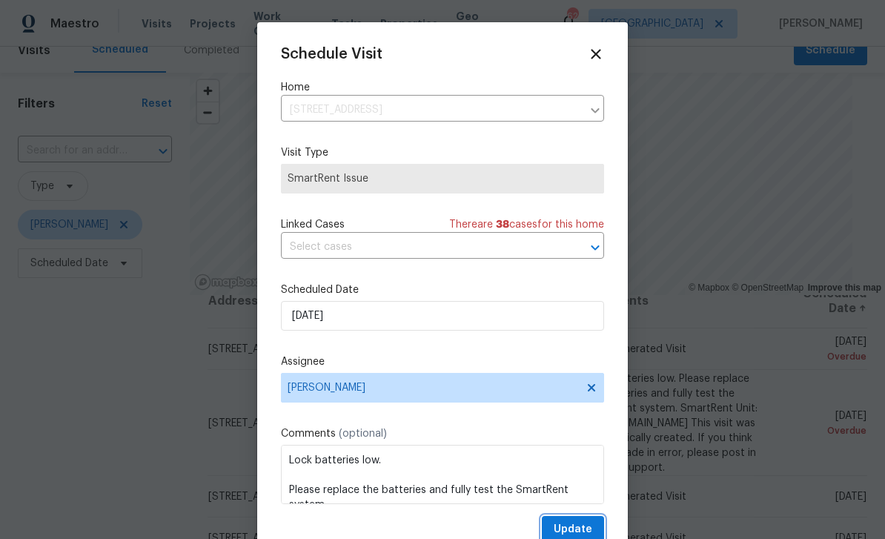
click at [586, 526] on span "Update" at bounding box center [573, 529] width 39 height 19
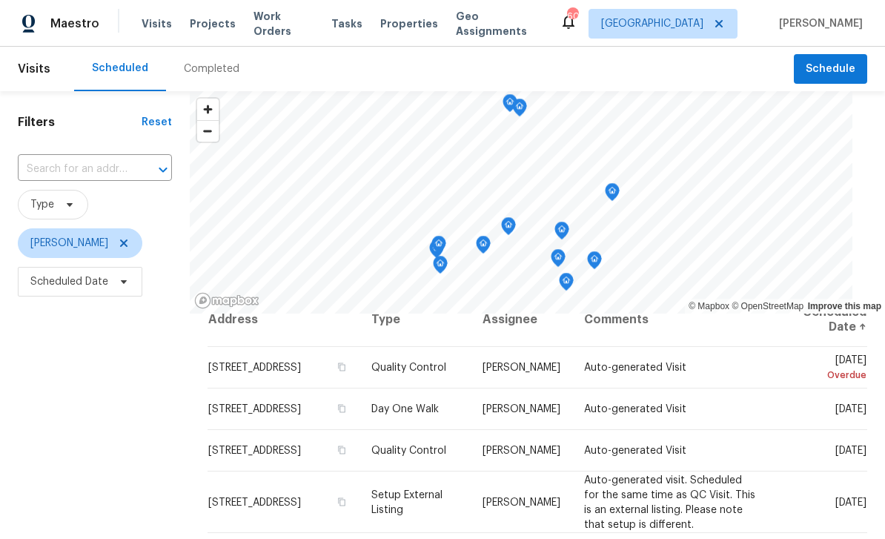
scroll to position [0, 0]
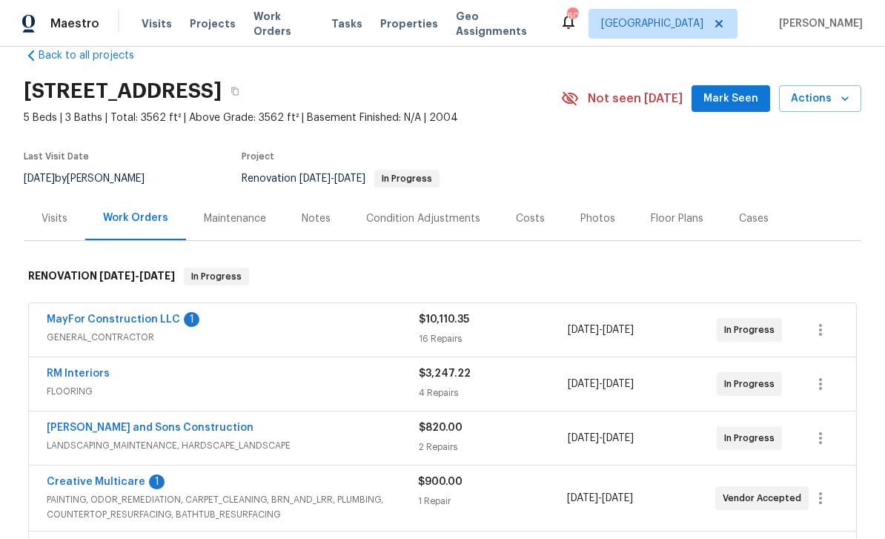
scroll to position [70, 0]
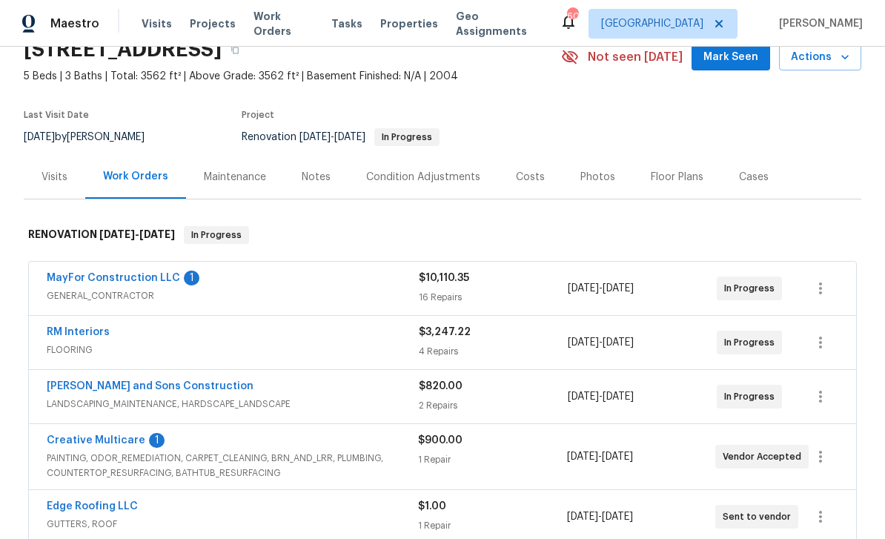
click at [76, 444] on link "Creative Multicare" at bounding box center [96, 440] width 99 height 10
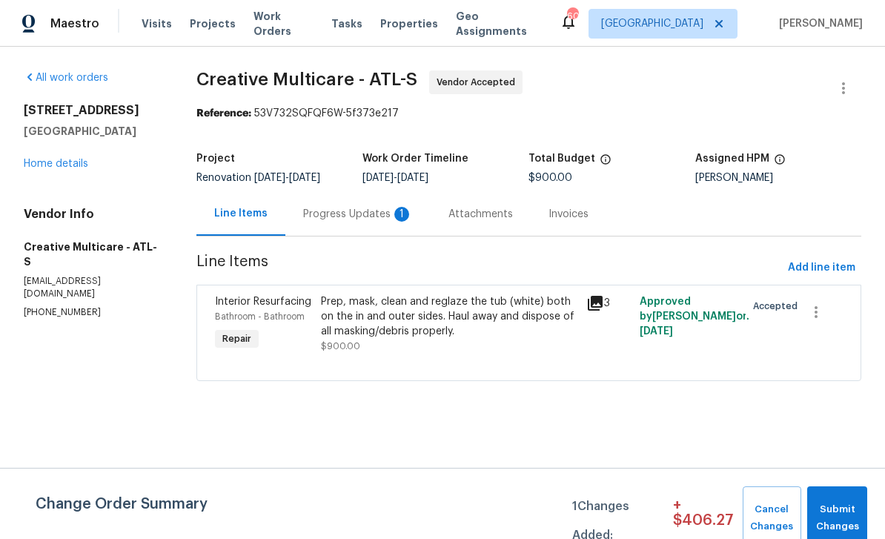
click at [345, 218] on div "Progress Updates 1" at bounding box center [358, 214] width 110 height 15
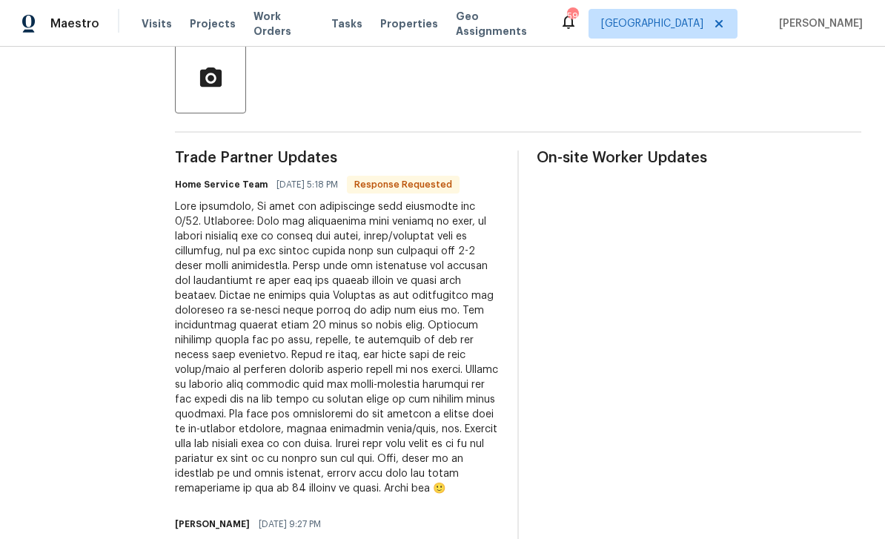
scroll to position [344, 0]
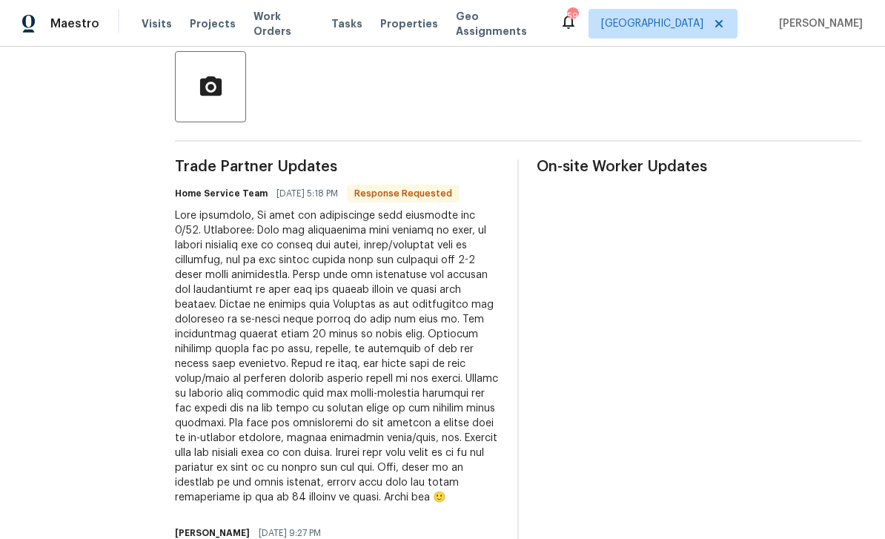
click at [213, 222] on div "All work orders 144 Oak Haven Dr Canton, GA 30115 Home details Vendor Info Crea…" at bounding box center [442, 270] width 885 height 1134
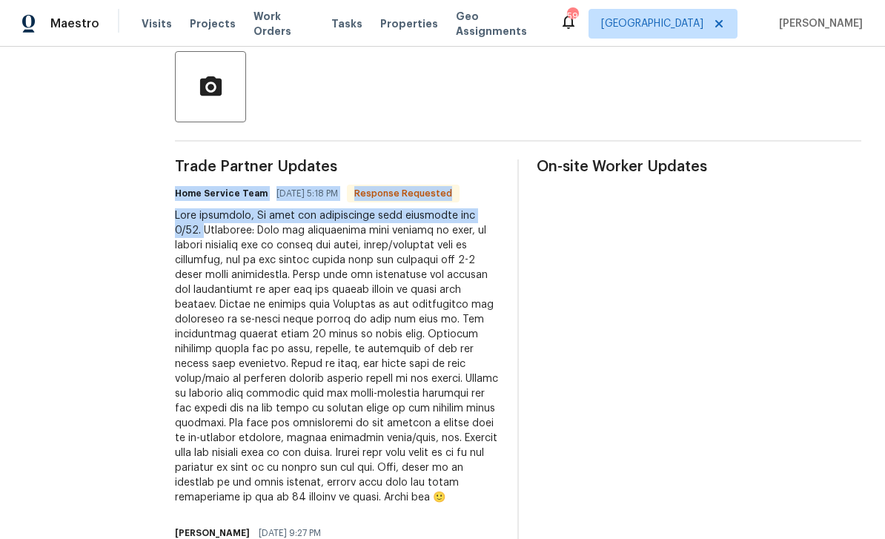
copy div "Home Service Team 09/18/2025 5:18 PM Response Requested Good afternoon, We have…"
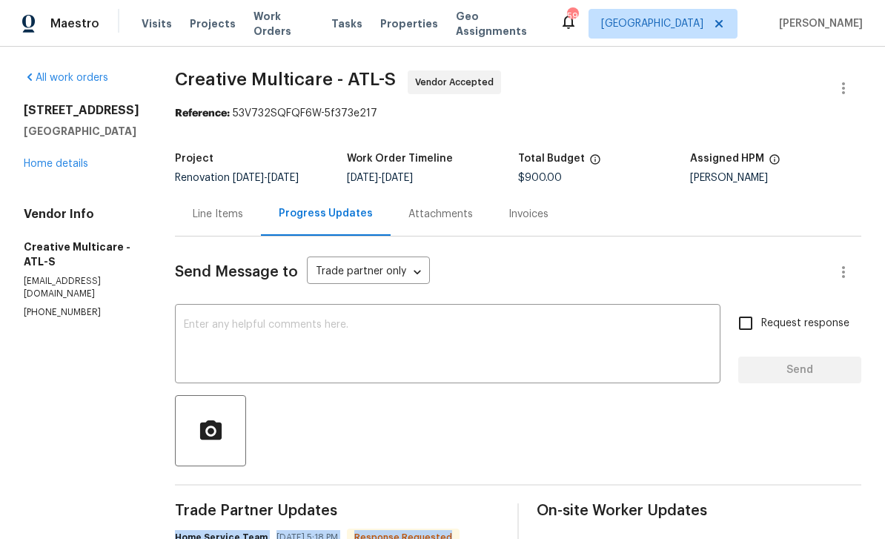
scroll to position [0, 0]
click at [62, 159] on link "Home details" at bounding box center [56, 164] width 64 height 10
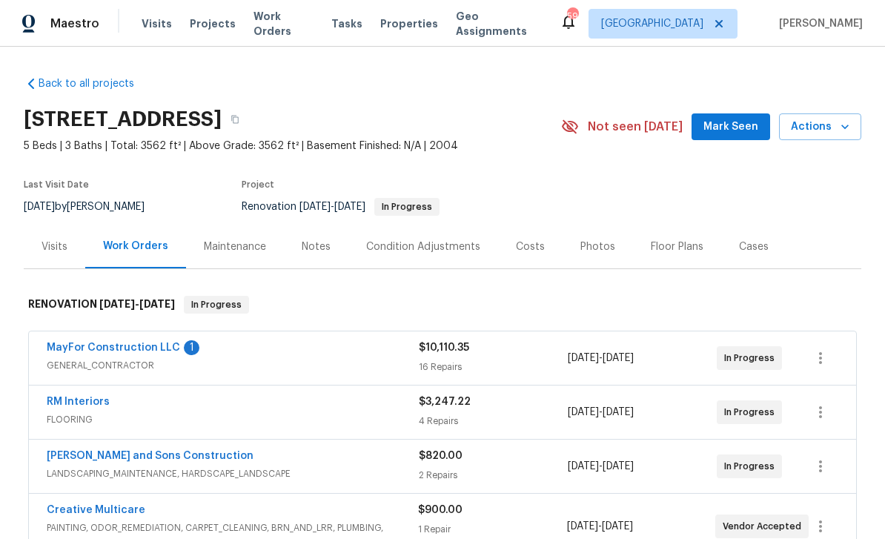
click at [319, 243] on div "Notes" at bounding box center [316, 246] width 29 height 15
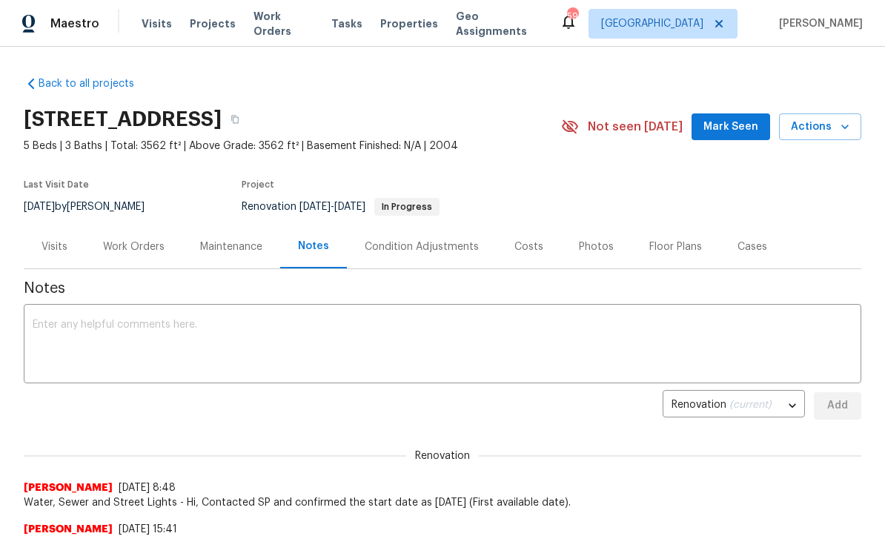
click at [59, 322] on textarea at bounding box center [443, 345] width 820 height 52
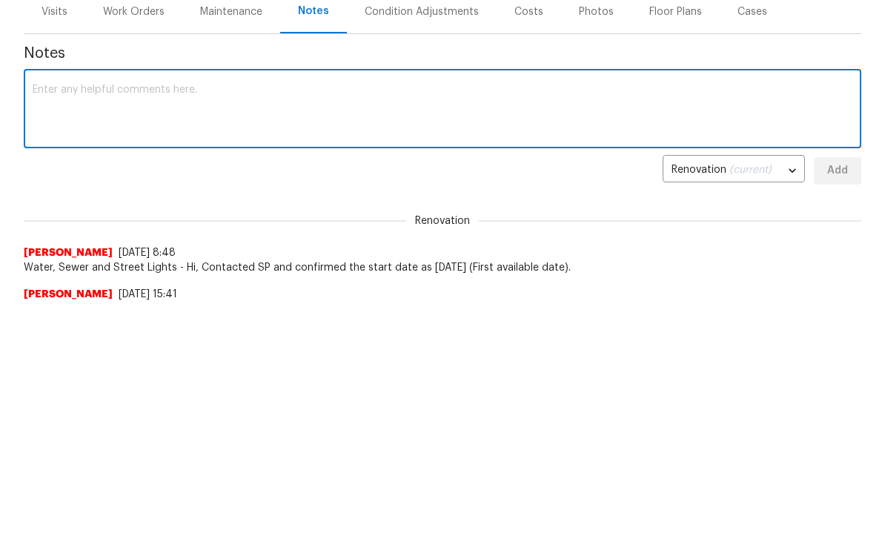
paste textarea "Home Service Team 09/18/2025 5:18 PM Response Requested Good afternoon, We have…"
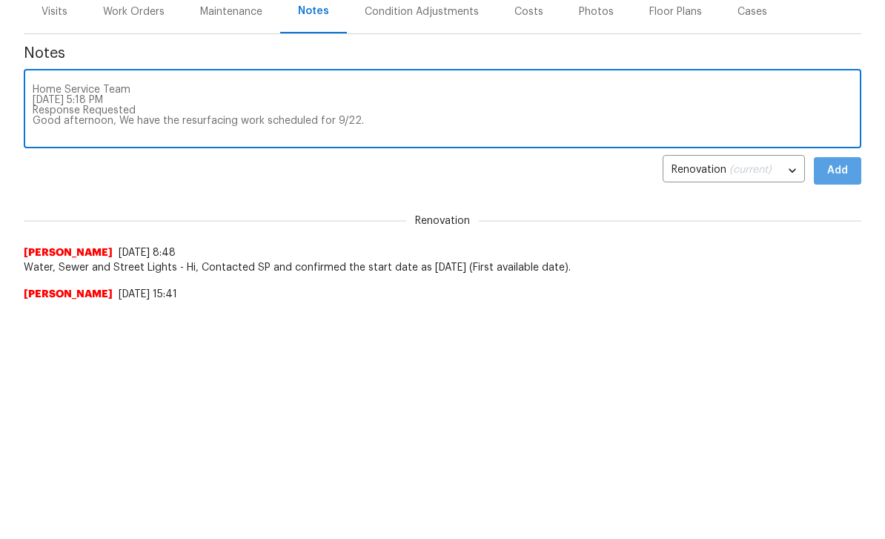
type textarea "Home Service Team 09/18/2025 5:18 PM Response Requested Good afternoon, We have…"
click at [838, 397] on span "Add" at bounding box center [838, 406] width 24 height 19
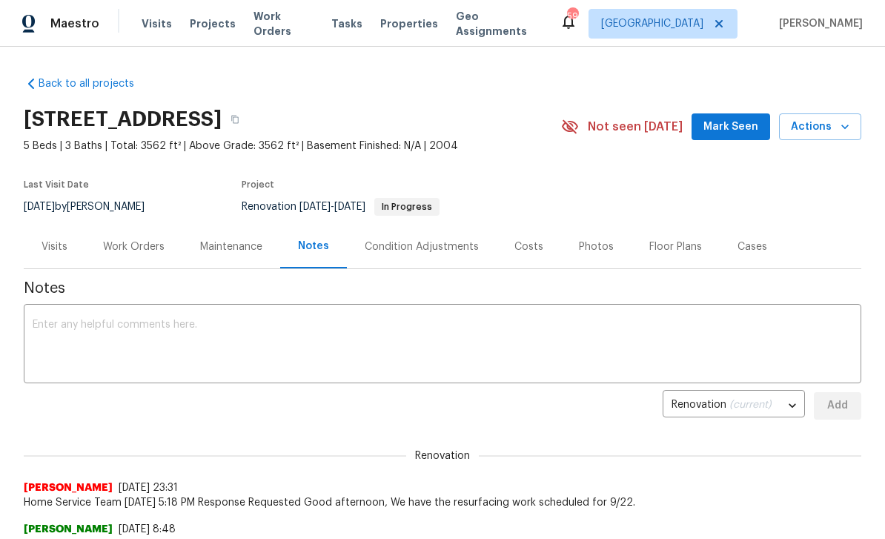
click at [128, 249] on div "Work Orders" at bounding box center [134, 246] width 62 height 15
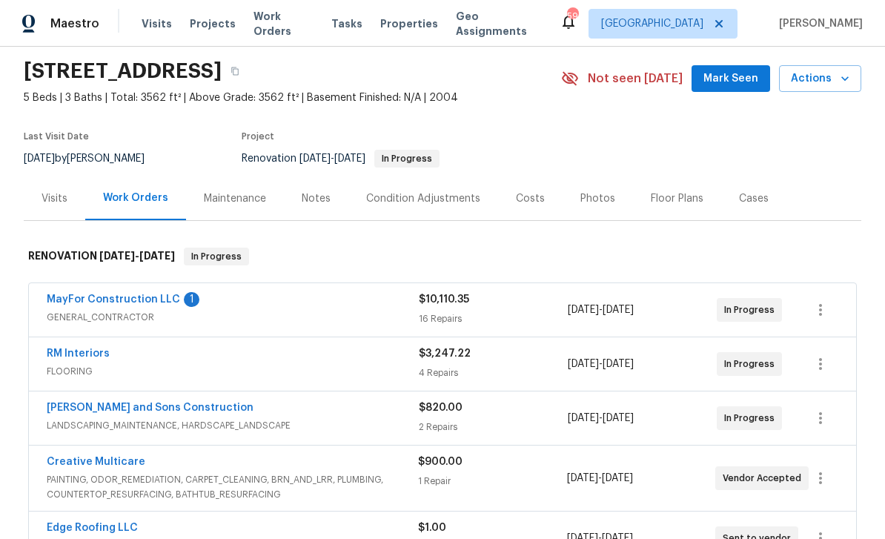
scroll to position [53, 0]
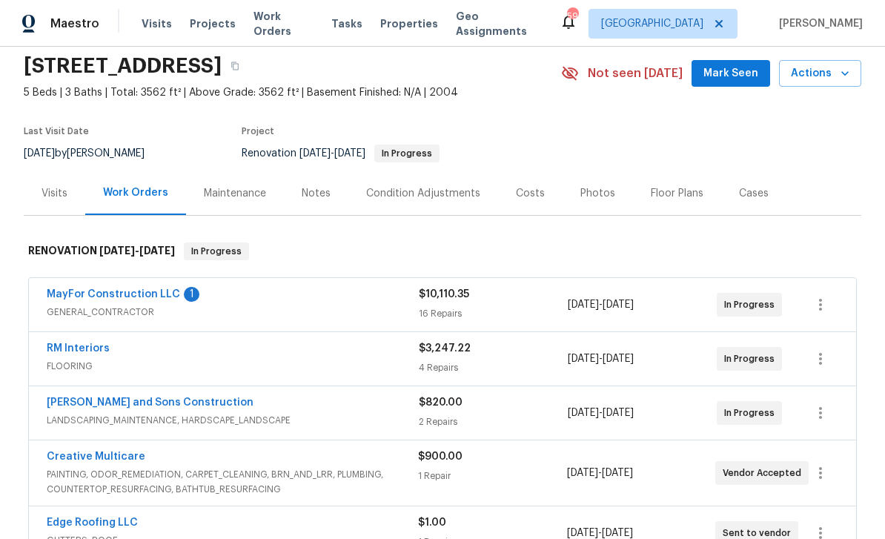
click at [85, 296] on link "MayFor Construction LLC" at bounding box center [113, 294] width 133 height 10
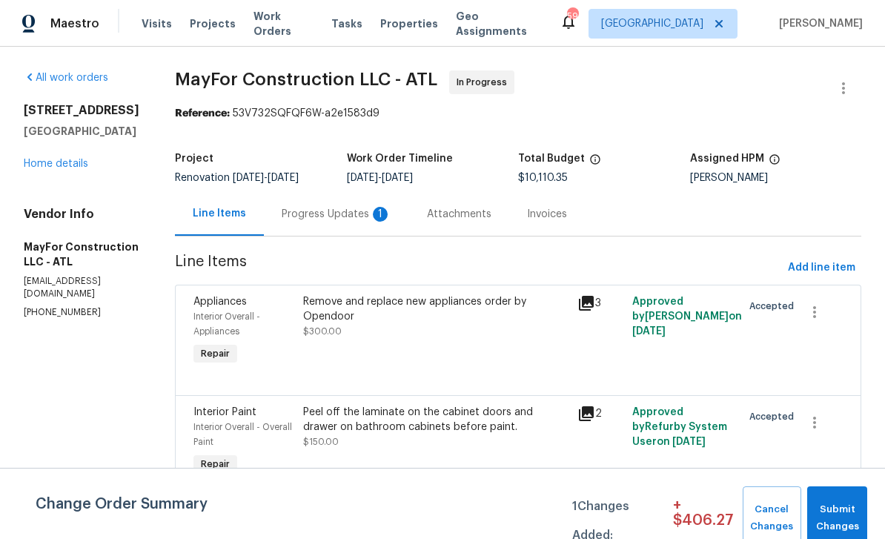
click at [342, 217] on div "Progress Updates 1" at bounding box center [337, 214] width 110 height 15
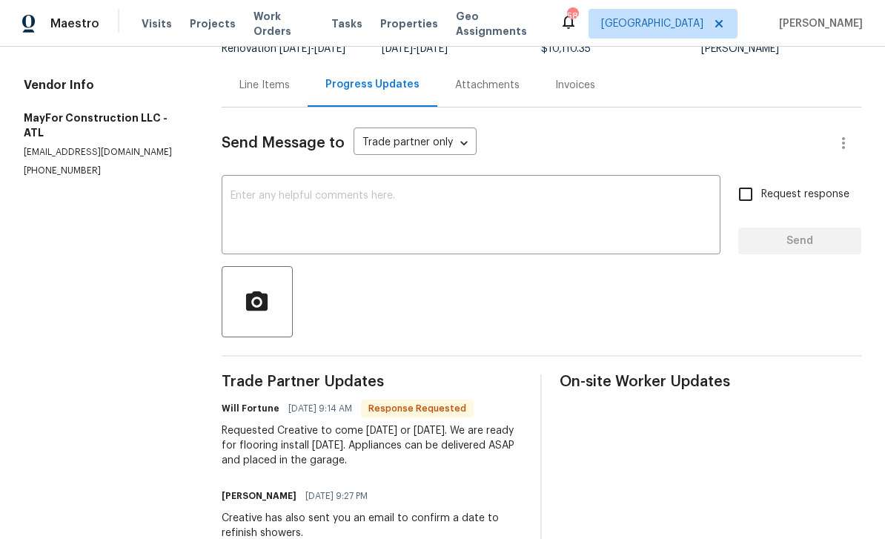
scroll to position [128, 0]
click at [247, 214] on textarea at bounding box center [471, 217] width 481 height 52
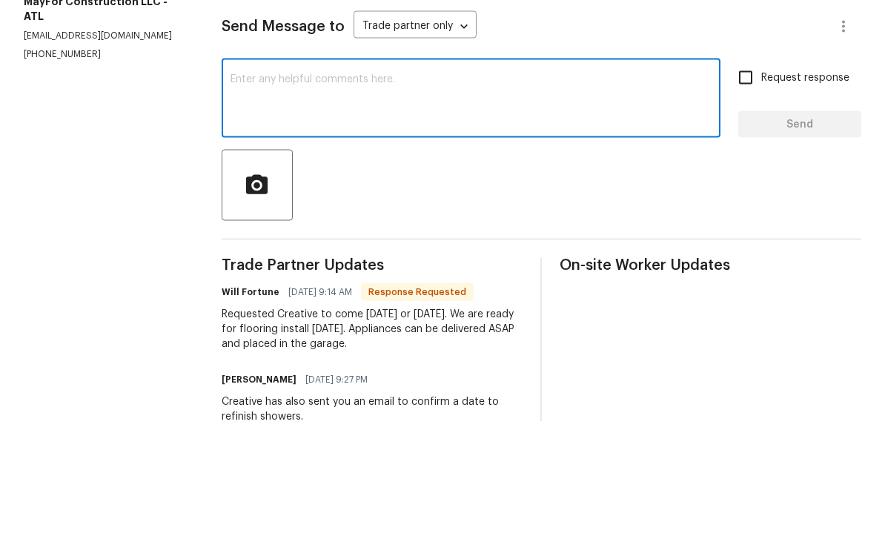
paste textarea "Home Service Team 09/18/2025 5:18 PM Response Requested Good afternoon, We have…"
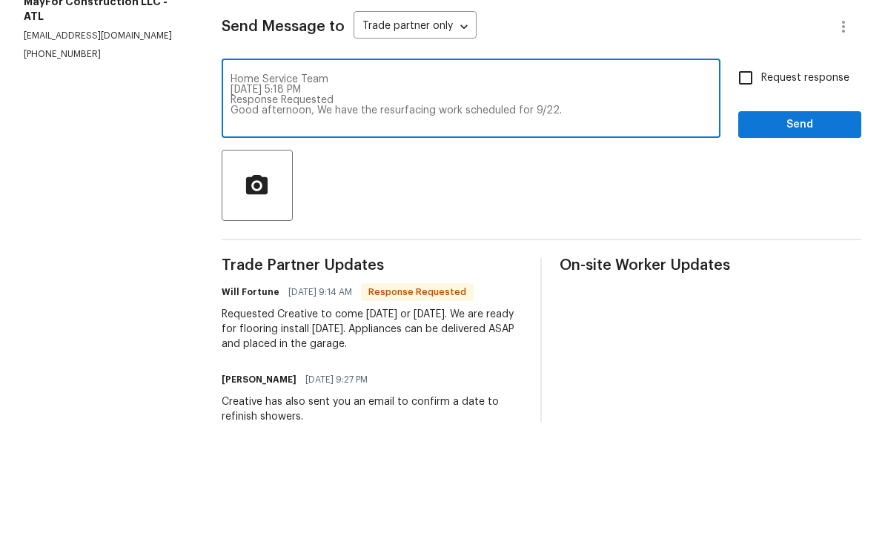
click at [302, 191] on textarea "Home Service Team 09/18/2025 5:18 PM Response Requested Good afternoon, We have…" at bounding box center [471, 217] width 481 height 52
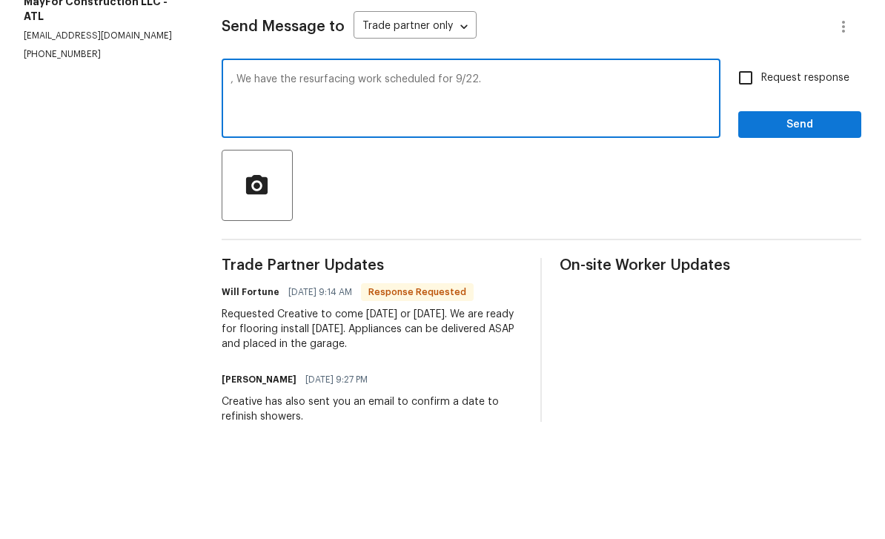
click at [222, 179] on div ", We have the resurfacing work scheduled for 9/22. x ​" at bounding box center [471, 217] width 499 height 76
click at [231, 191] on textarea ", We have the resurfacing work scheduled for 9/22." at bounding box center [471, 217] width 481 height 52
type textarea "Creative - , We have the resurfacing work scheduled for 9/22."
click at [743, 179] on input "Request response" at bounding box center [745, 194] width 31 height 31
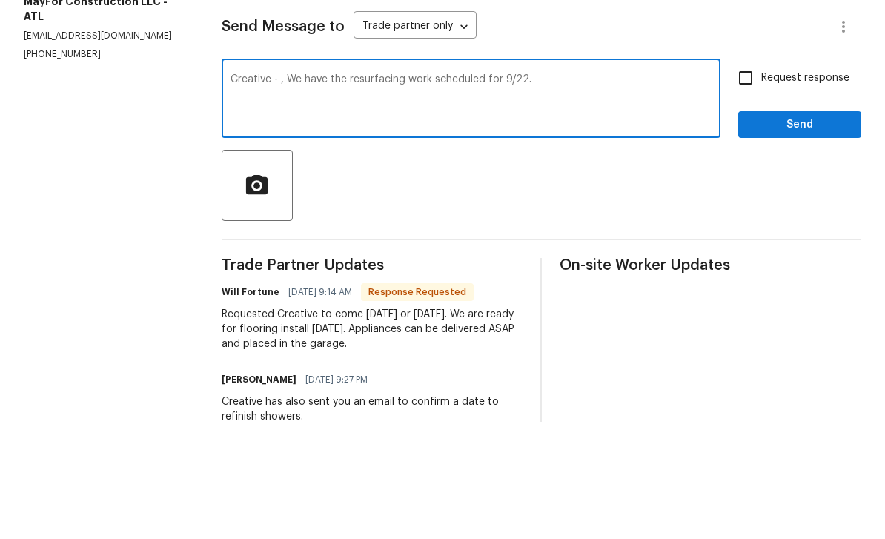
checkbox input "true"
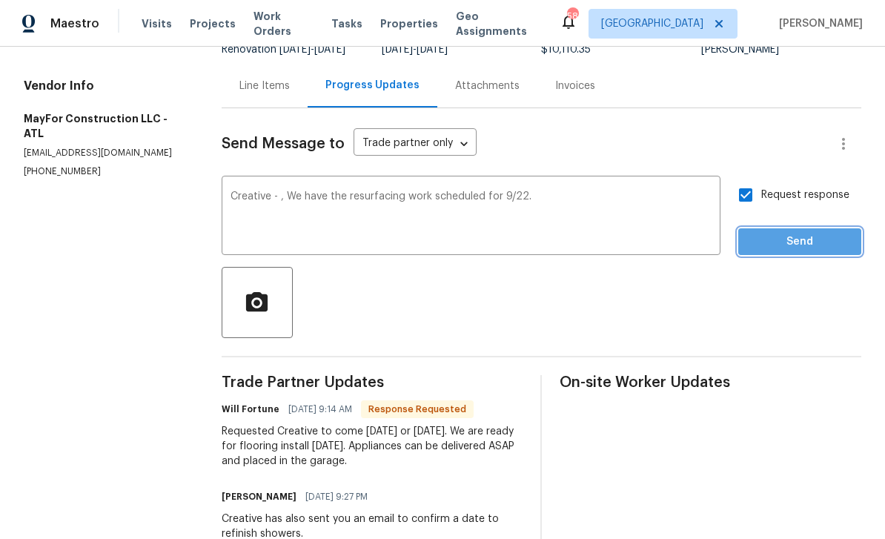
click at [806, 233] on span "Send" at bounding box center [799, 242] width 99 height 19
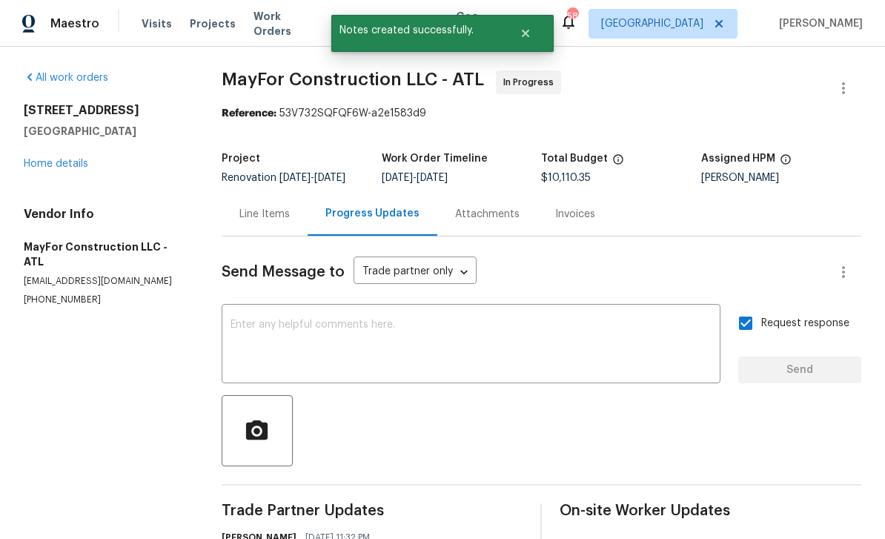
click at [58, 159] on link "Home details" at bounding box center [56, 164] width 64 height 10
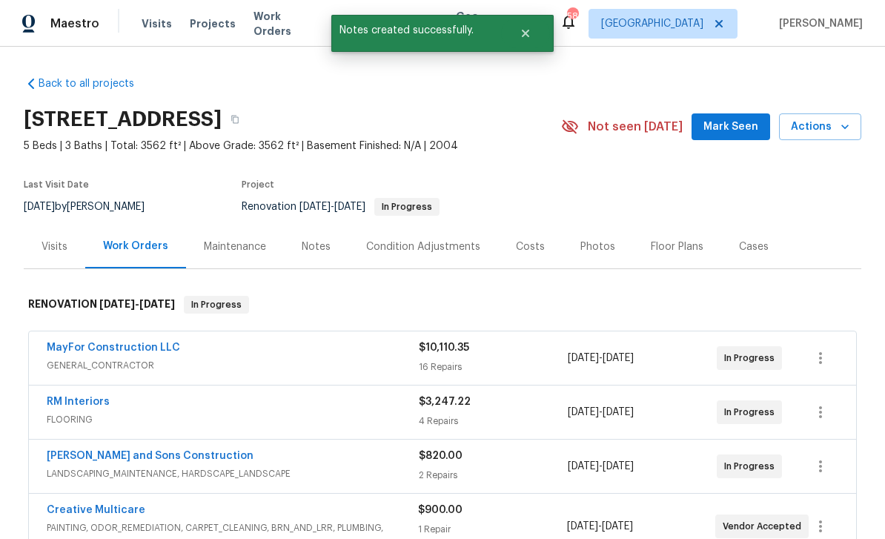
click at [728, 118] on span "Mark Seen" at bounding box center [730, 127] width 55 height 19
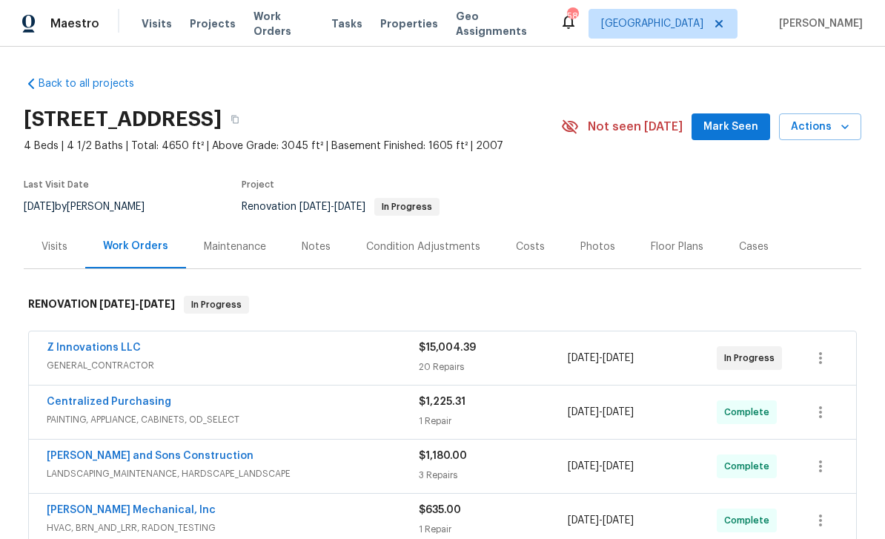
click at [315, 245] on div "Notes" at bounding box center [316, 246] width 29 height 15
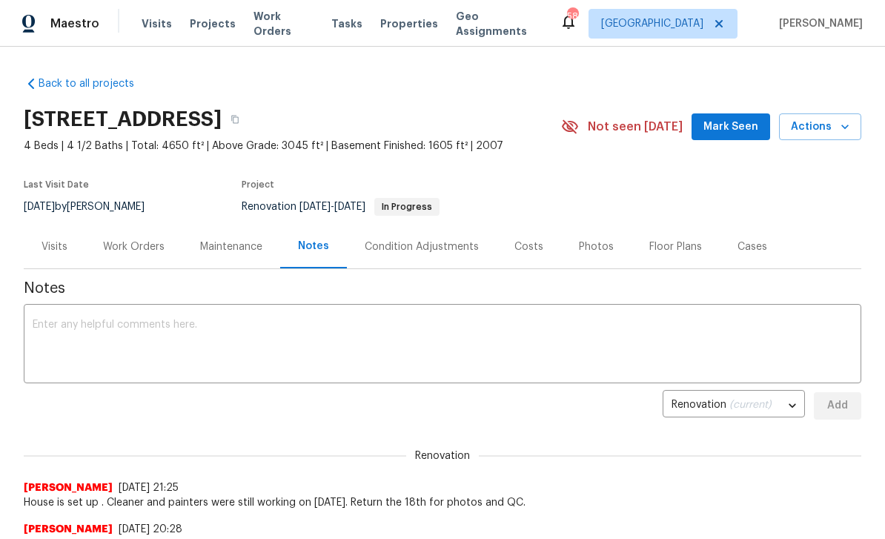
click at [65, 320] on textarea at bounding box center [443, 345] width 820 height 52
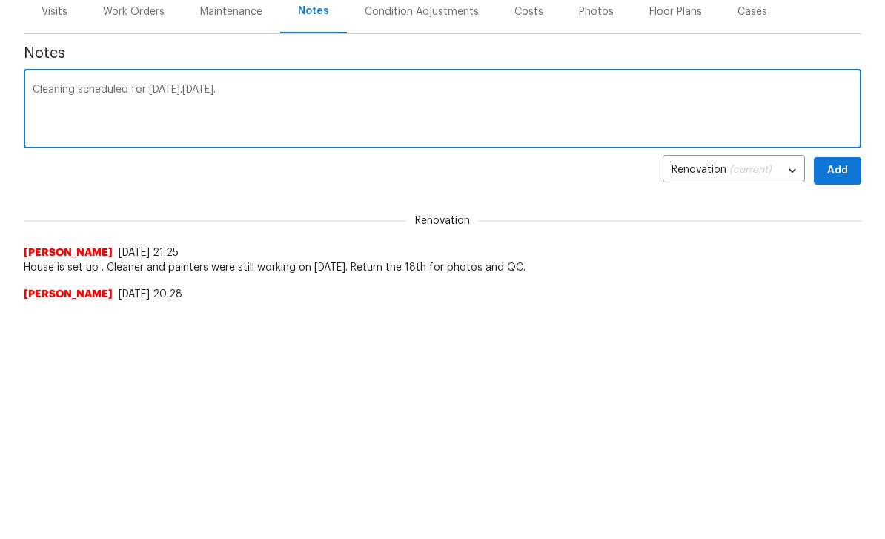
type textarea "Cleaning scheduled for [DATE].[DATE]."
click at [835, 397] on span "Add" at bounding box center [838, 406] width 24 height 19
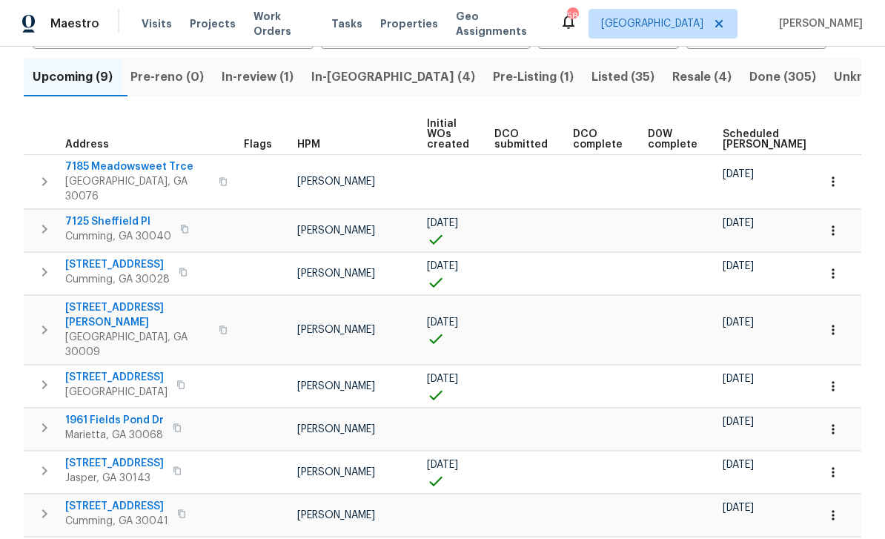
scroll to position [151, 0]
click at [493, 79] on span "Pre-Listing (1)" at bounding box center [533, 77] width 81 height 21
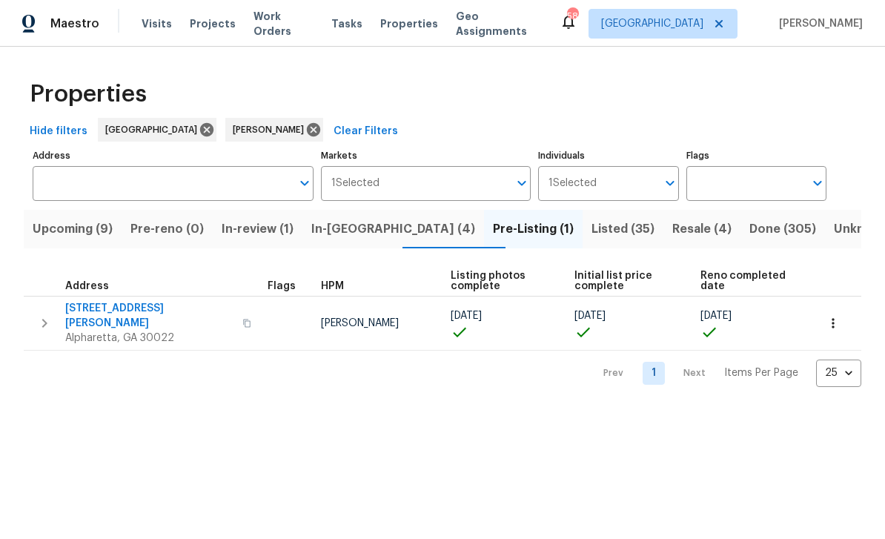
click at [591, 229] on span "Listed (35)" at bounding box center [622, 229] width 63 height 21
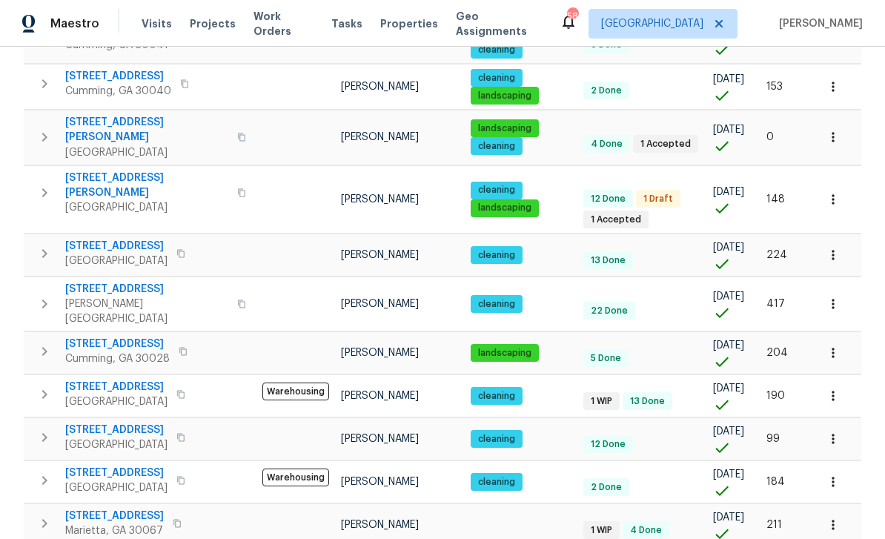
scroll to position [919, 0]
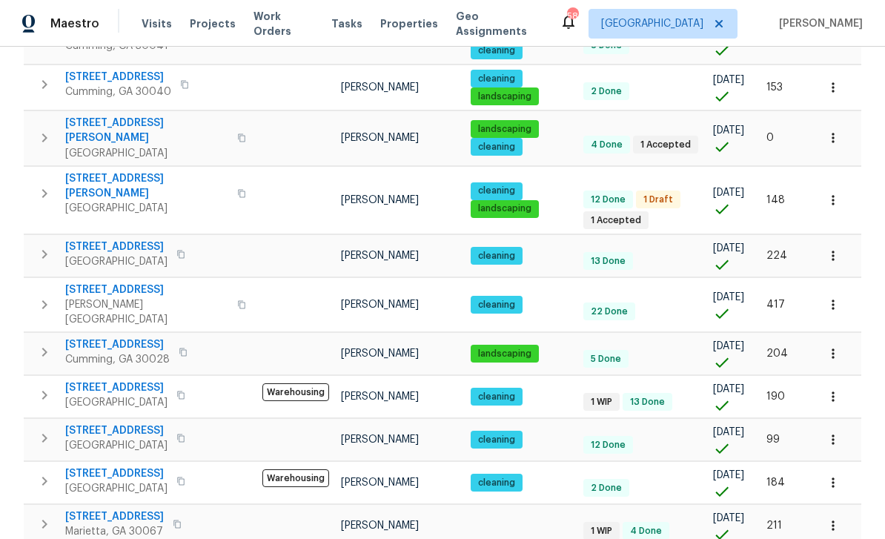
click at [107, 380] on span "212 Riverstone Commons Cir" at bounding box center [116, 387] width 102 height 15
click at [110, 380] on span "212 Riverstone Commons Cir" at bounding box center [116, 387] width 102 height 15
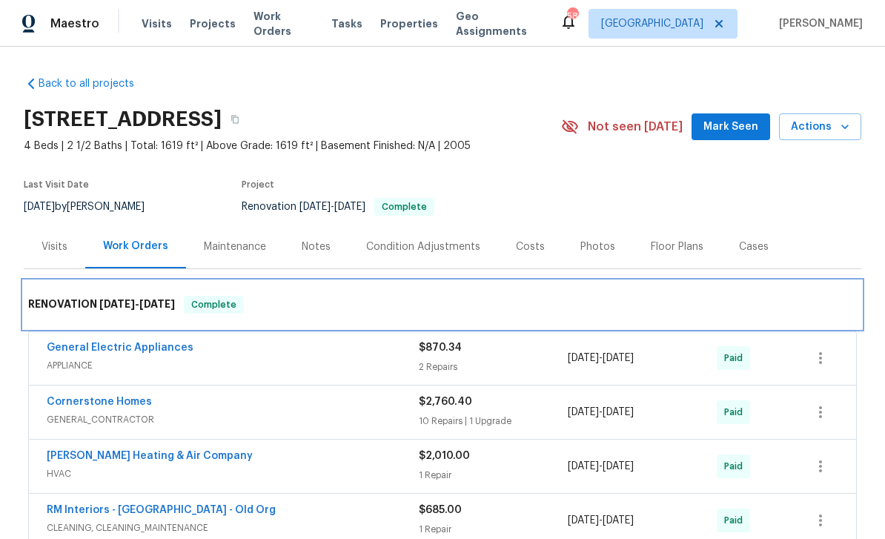
click at [69, 305] on h6 "RENOVATION [DATE] - [DATE]" at bounding box center [101, 305] width 147 height 18
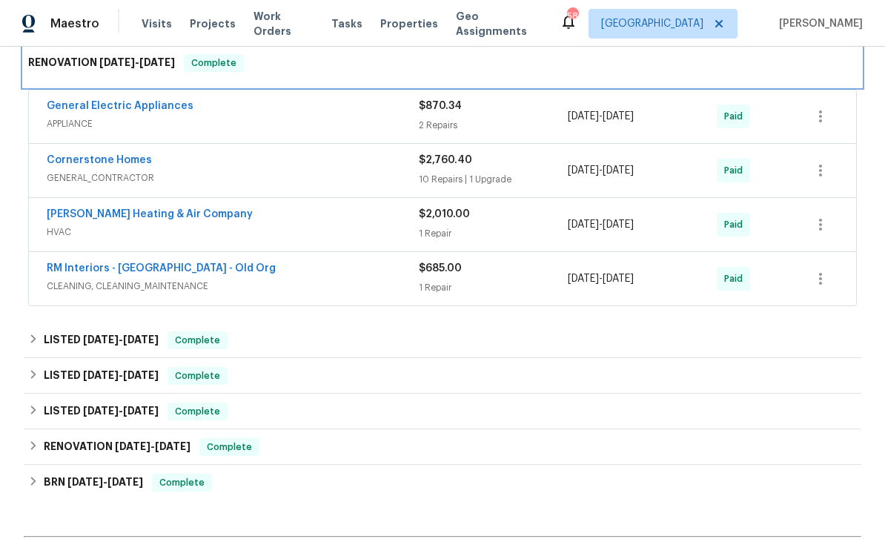
scroll to position [245, 0]
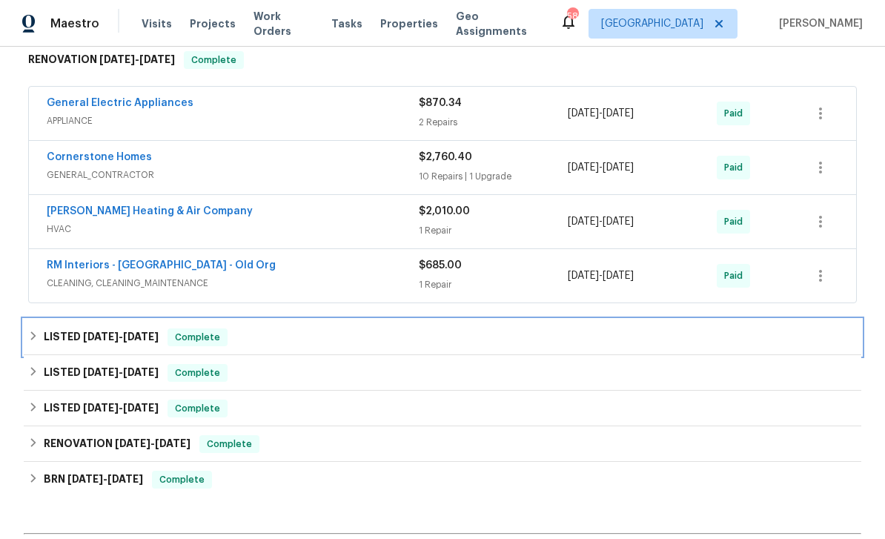
click at [70, 336] on h6 "LISTED [DATE] - [DATE]" at bounding box center [101, 337] width 115 height 18
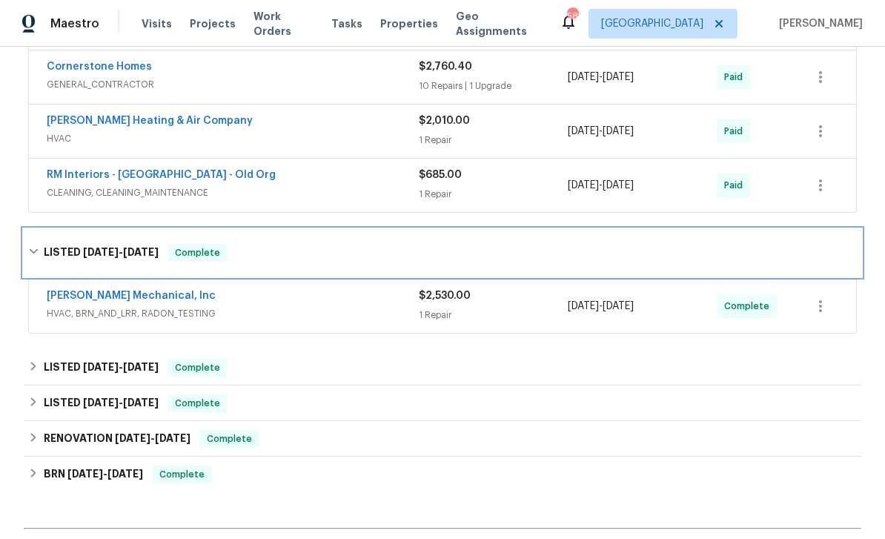
scroll to position [337, 0]
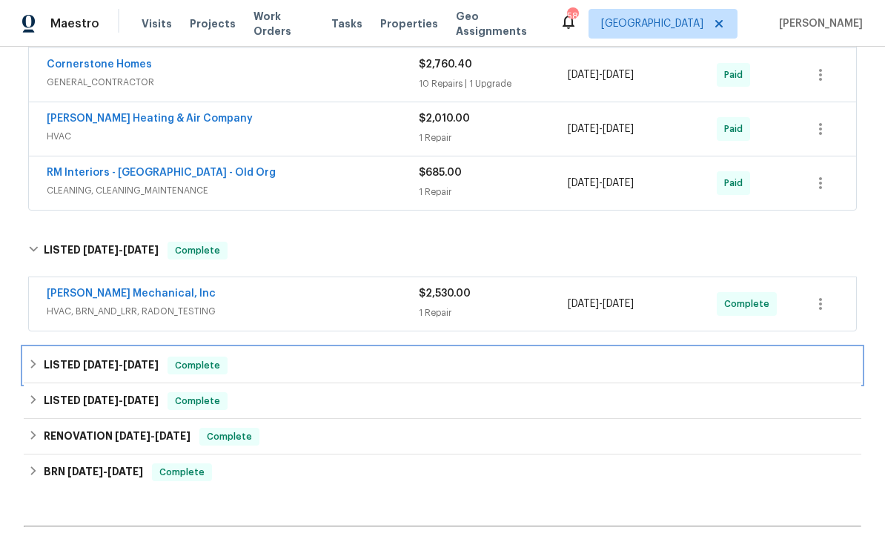
click at [73, 365] on h6 "LISTED [DATE] - [DATE]" at bounding box center [101, 366] width 115 height 18
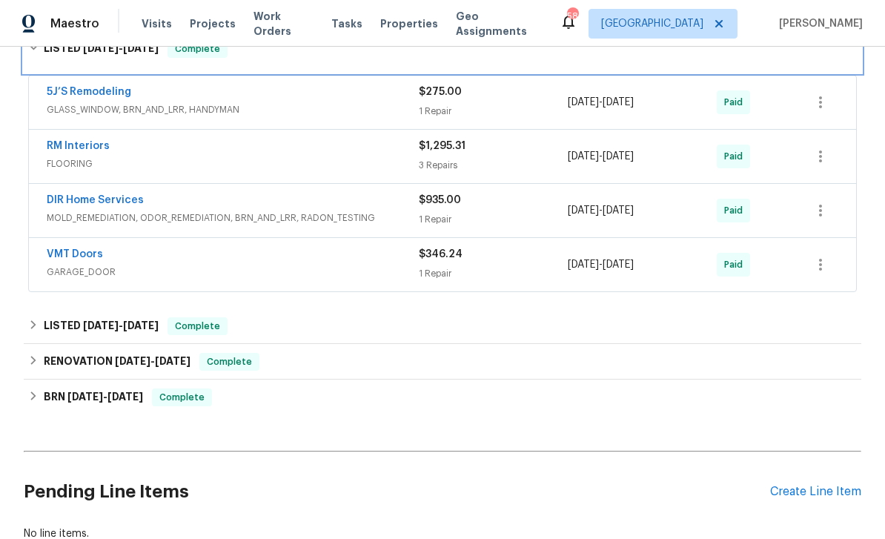
scroll to position [660, 0]
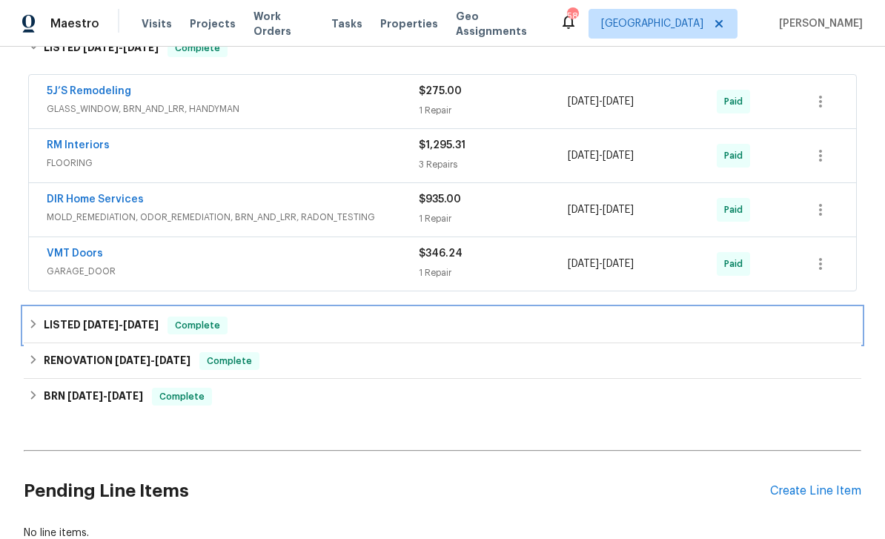
click at [77, 322] on h6 "LISTED [DATE] - [DATE]" at bounding box center [101, 325] width 115 height 18
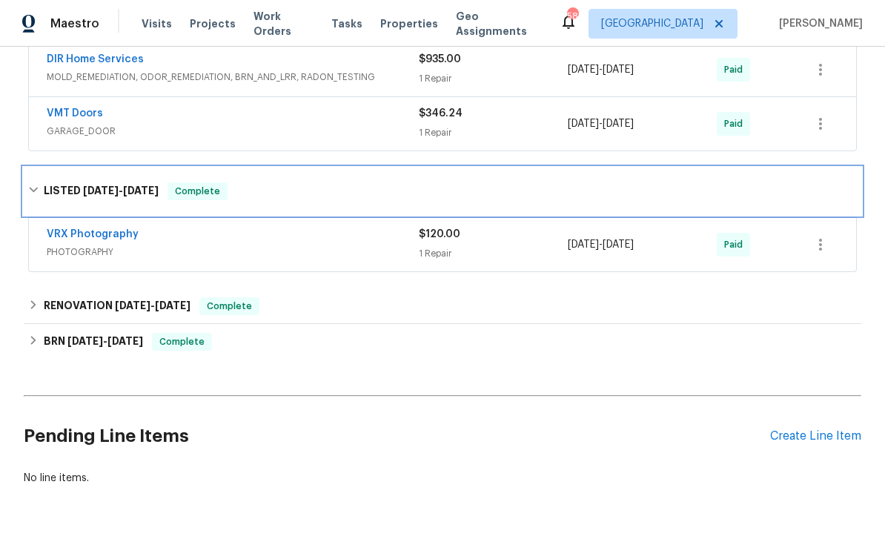
scroll to position [800, 0]
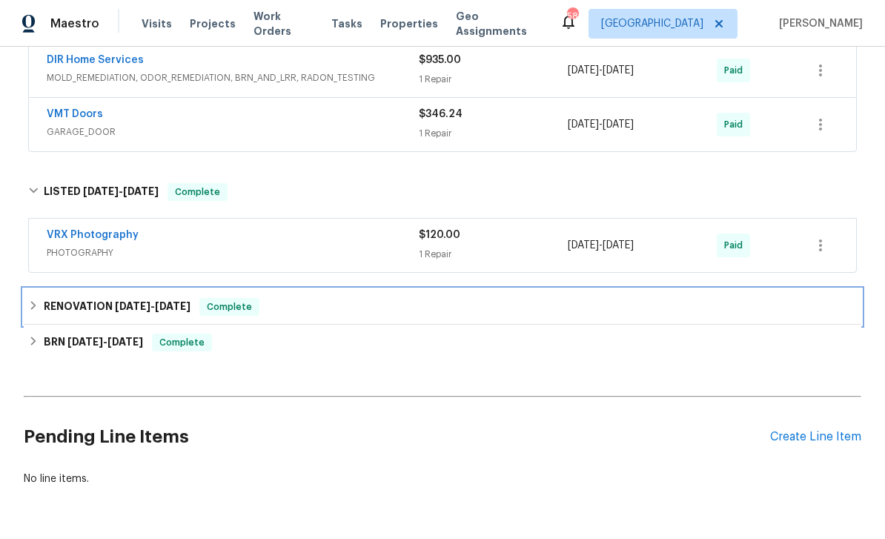
click at [73, 311] on h6 "RENOVATION [DATE] - [DATE]" at bounding box center [117, 307] width 147 height 18
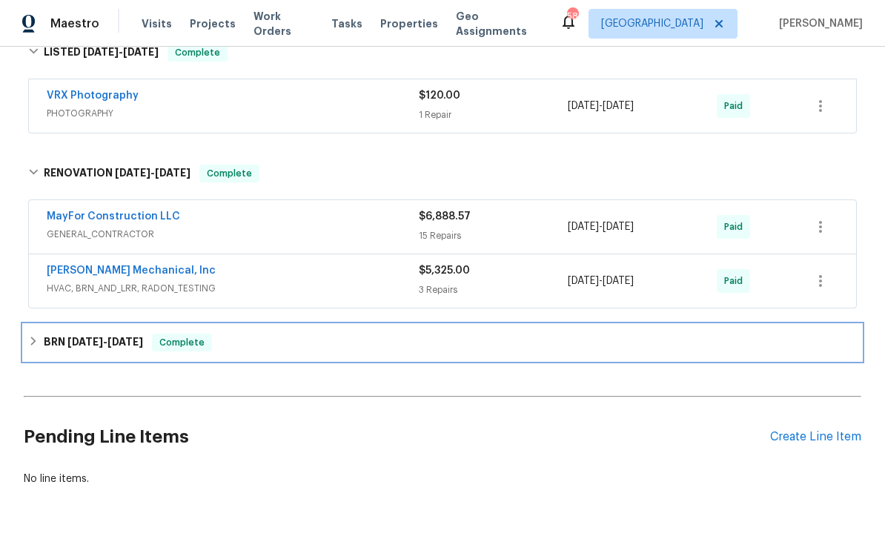
click at [76, 342] on span "[DATE]" at bounding box center [85, 342] width 36 height 10
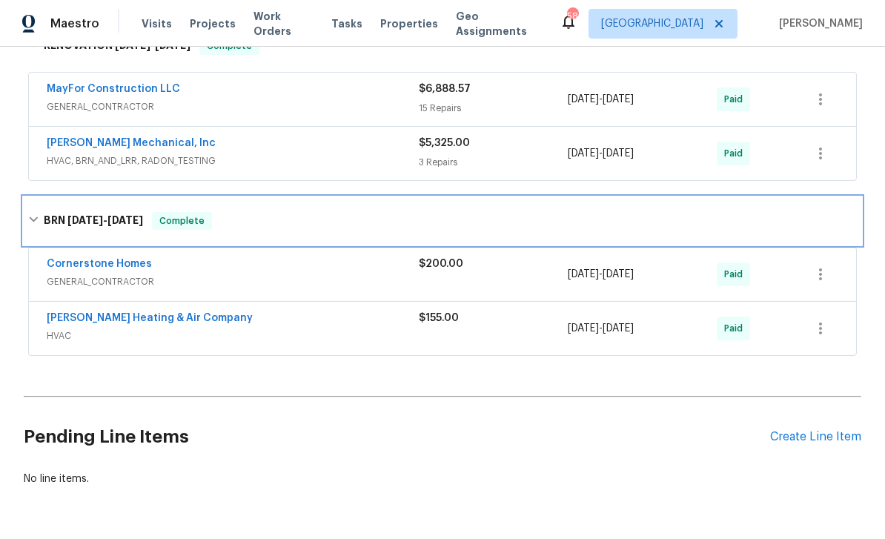
scroll to position [0, 0]
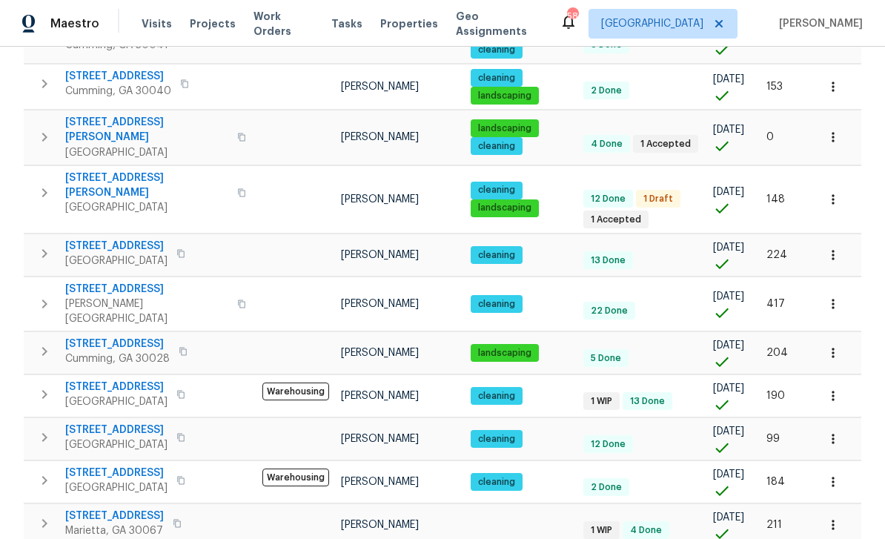
scroll to position [919, 0]
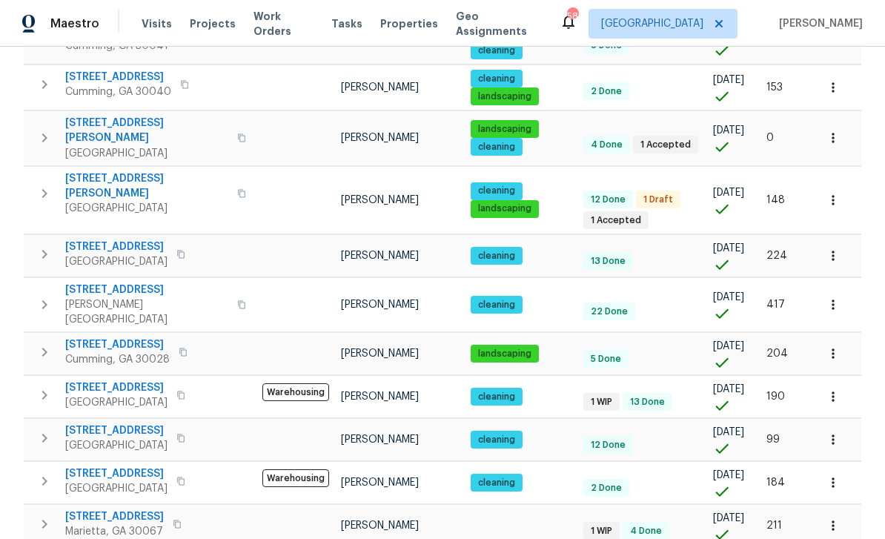
click at [598, 396] on span "1 WIP" at bounding box center [601, 402] width 33 height 13
click at [597, 396] on span "1 WIP" at bounding box center [601, 402] width 33 height 13
click at [602, 396] on span "1 WIP" at bounding box center [601, 402] width 33 height 13
click at [113, 509] on span "[STREET_ADDRESS]" at bounding box center [114, 516] width 99 height 15
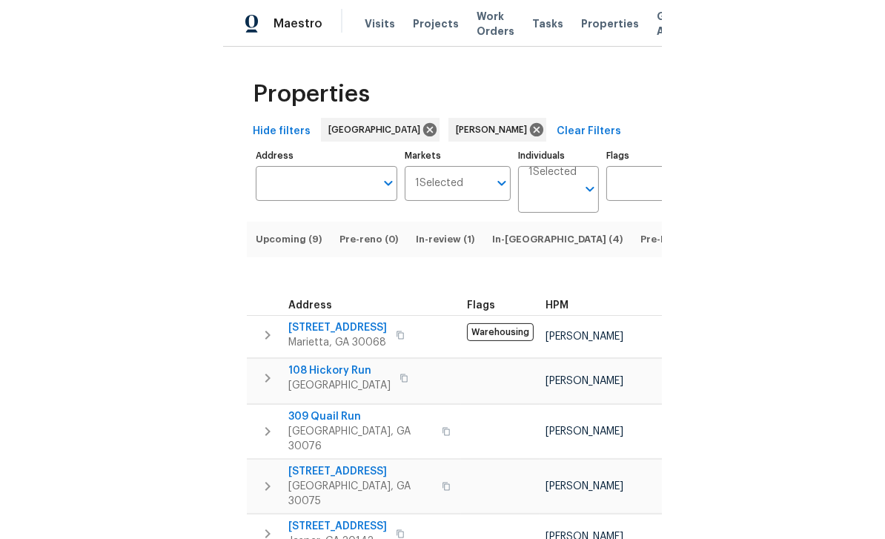
scroll to position [47, 0]
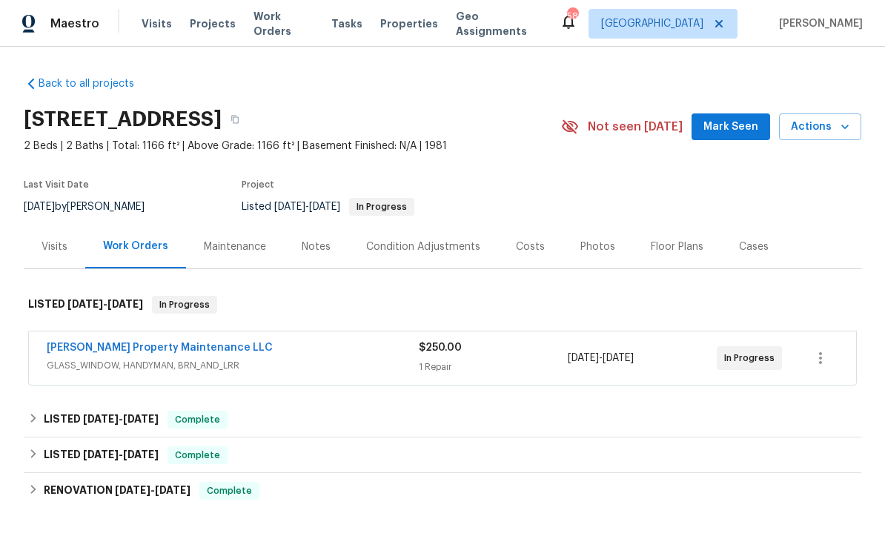
click at [89, 343] on link "[PERSON_NAME] Property Maintenance LLC" at bounding box center [160, 347] width 226 height 10
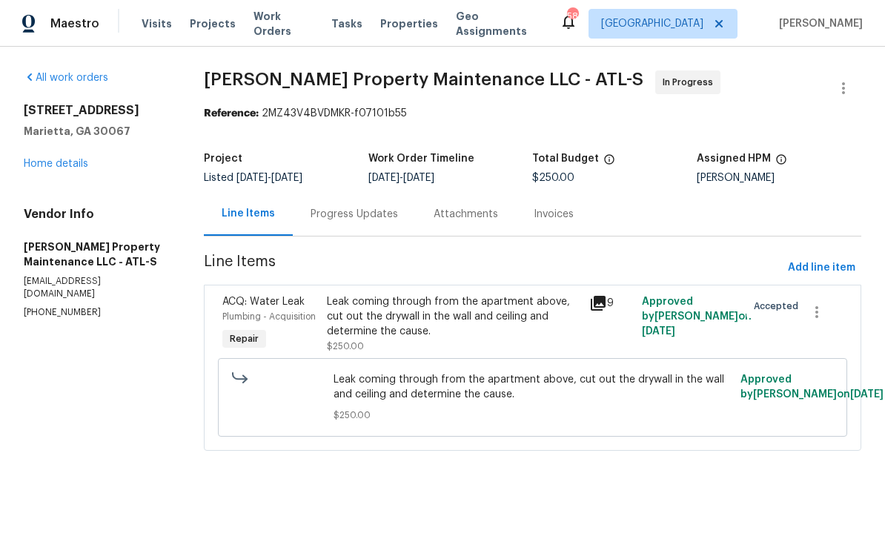
click at [341, 213] on div "Progress Updates" at bounding box center [354, 214] width 87 height 15
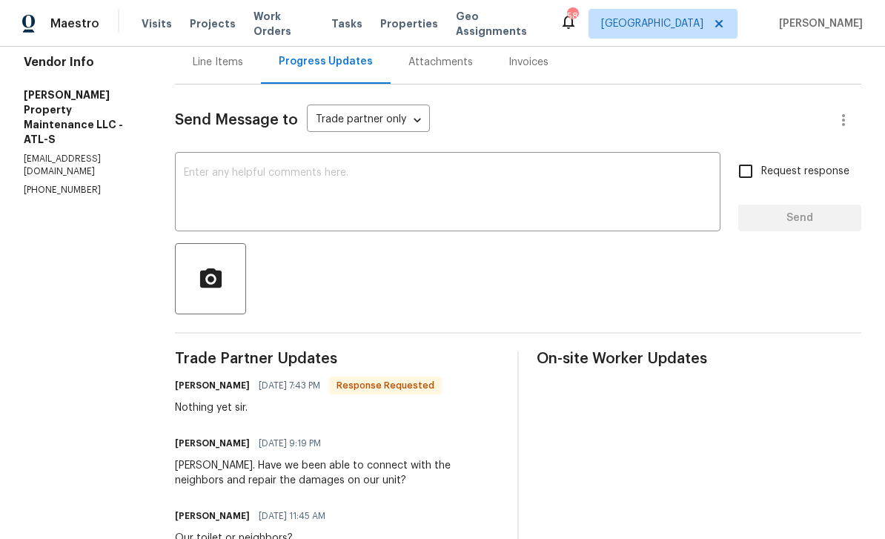
scroll to position [142, 0]
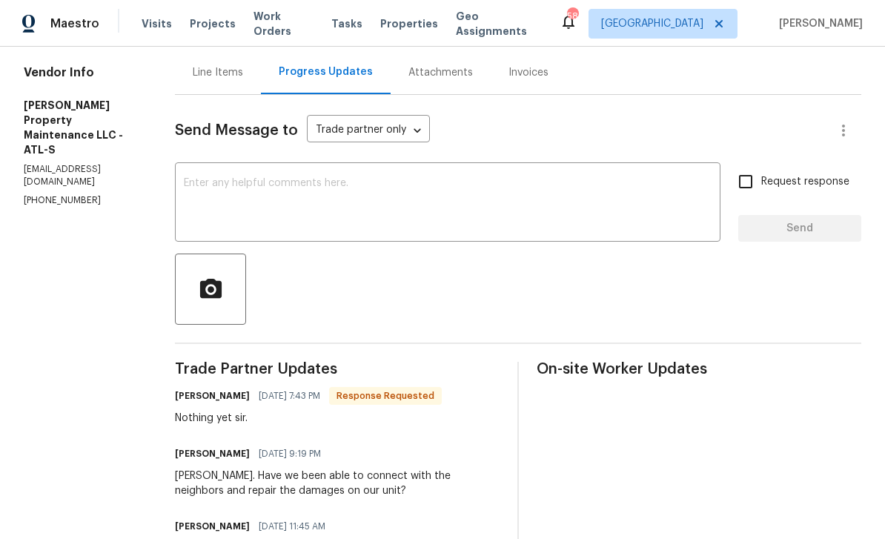
click at [213, 184] on textarea at bounding box center [448, 204] width 528 height 52
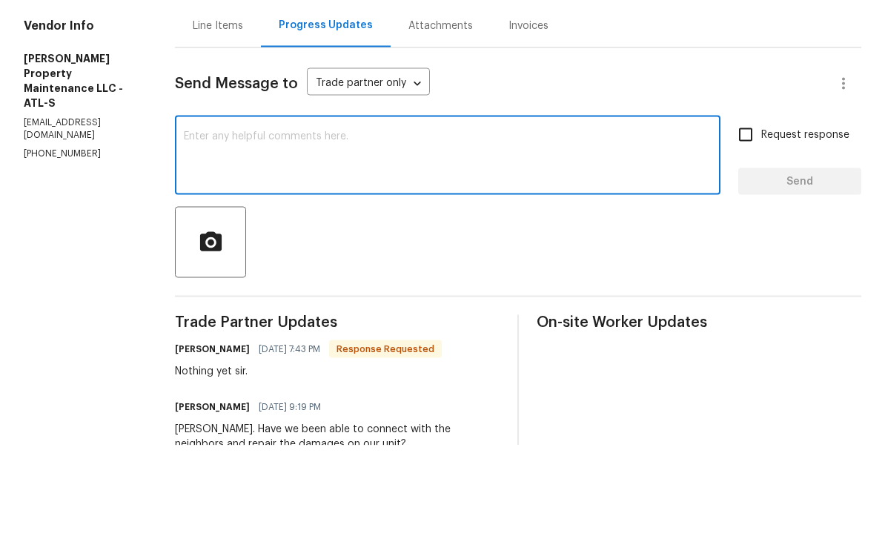
scroll to position [90, 0]
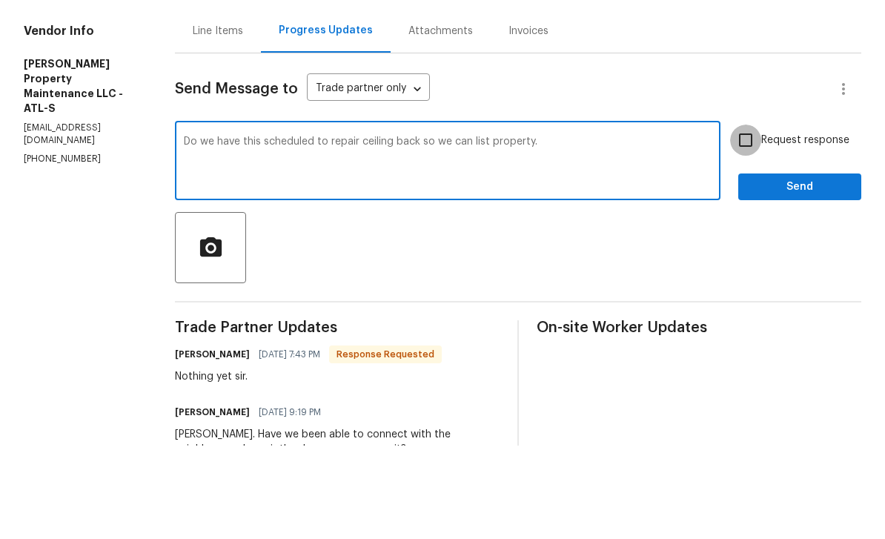
type textarea "Do we have this scheduled to repair ceiling back so we can list property."
click at [753, 218] on input "Request response" at bounding box center [745, 233] width 31 height 31
checkbox input "true"
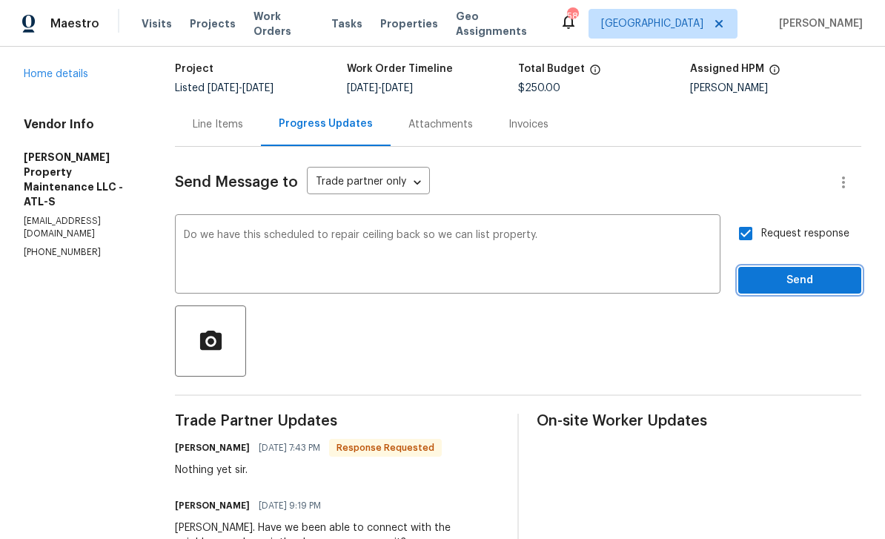
click at [811, 271] on span "Send" at bounding box center [799, 280] width 99 height 19
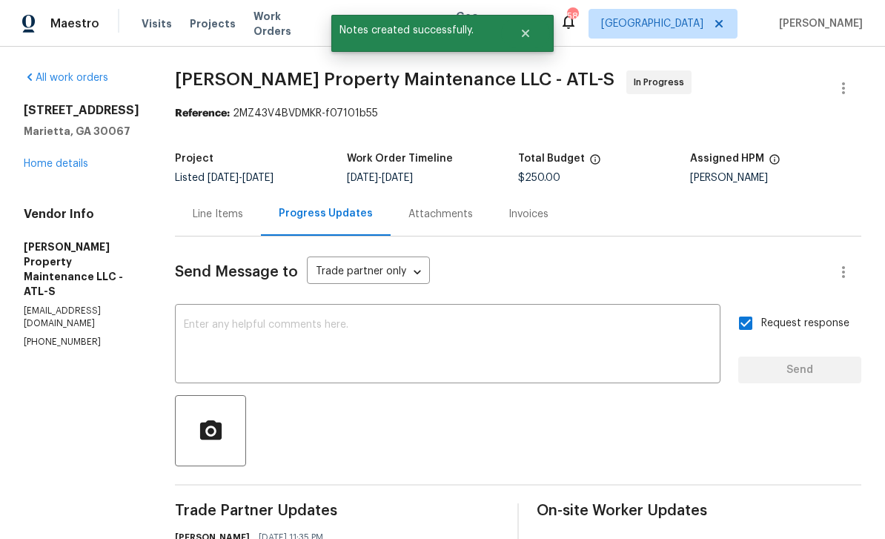
click at [47, 165] on link "Home details" at bounding box center [56, 164] width 64 height 10
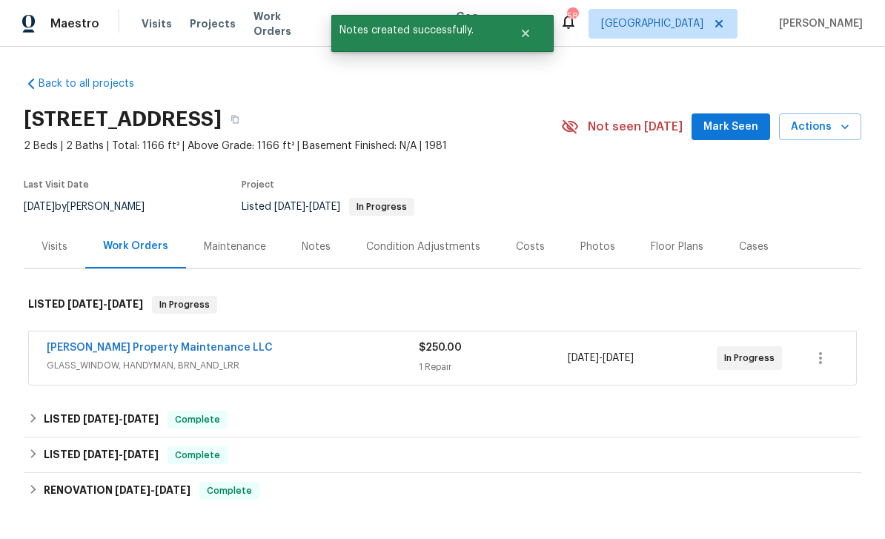
click at [730, 118] on span "Mark Seen" at bounding box center [730, 127] width 55 height 19
